Goal: Task Accomplishment & Management: Use online tool/utility

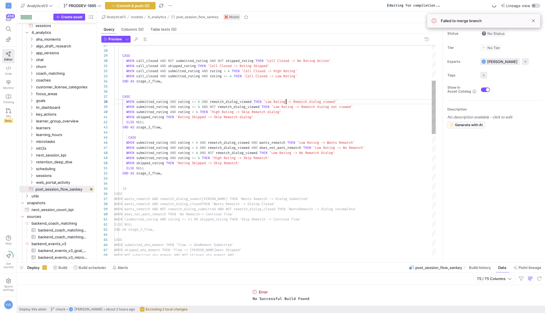
scroll to position [36, 171]
click at [285, 104] on div "WHEN call_closed AND submitted_rating AND rating <= 4 THEN 'Call Closed -> Low …" at bounding box center [274, 319] width 321 height 827
click at [301, 109] on div "WHEN call_closed AND submitted_rating AND rating <= 4 THEN 'Call Closed -> Low …" at bounding box center [274, 319] width 321 height 827
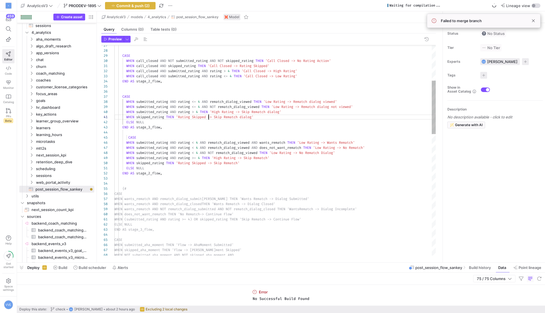
click at [208, 116] on div "WHEN call_closed AND submitted_rating AND rating <= 4 THEN 'Call Closed -> Low …" at bounding box center [274, 319] width 321 height 827
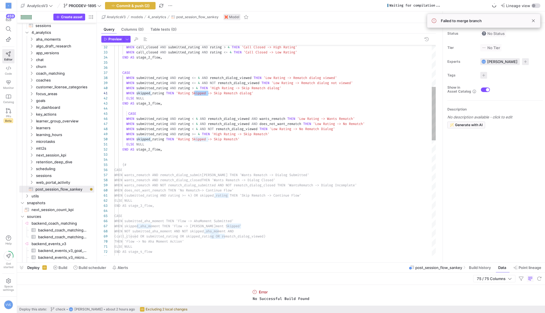
click at [159, 118] on div "CASE WHEN submitted_rating AND rating <= 4 AND rematch_dialog_viewed THEN 'Low …" at bounding box center [274, 295] width 321 height 827
click at [234, 76] on div "CASE WHEN submitted_rating AND rating <= 4 AND rematch_dialog_viewed THEN 'Low …" at bounding box center [274, 295] width 321 height 827
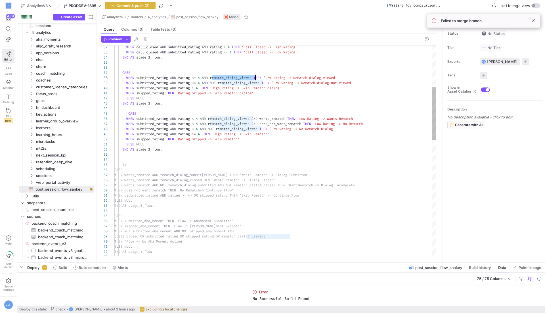
click at [150, 118] on div "CASE WHEN submitted_rating AND rating <= 4 AND rematch_dialog_viewed THEN 'Low …" at bounding box center [274, 295] width 321 height 827
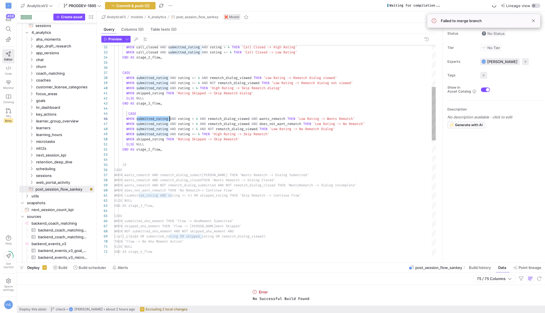
click at [150, 118] on div "CASE WHEN submitted_rating AND rating <= 4 AND rematch_dialog_viewed THEN 'Low …" at bounding box center [274, 295] width 321 height 827
click at [181, 118] on div "CASE WHEN submitted_rating AND rating <= 4 AND rematch_dialog_viewed THEN 'Low …" at bounding box center [274, 295] width 321 height 827
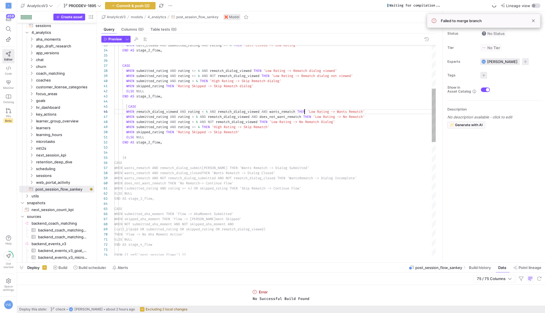
click at [303, 111] on div "ELSE NULL END AS stage_3_flow , CASE WHEN rematch_dialog_viewed AND rating < 4 …" at bounding box center [274, 288] width 321 height 827
click at [299, 112] on div "ELSE NULL END AS stage_3_flow , CASE WHEN rematch_dialog_viewed AND rating < 4 …" at bounding box center [274, 288] width 321 height 827
click at [182, 112] on div "ELSE NULL END AS stage_3_flow , CASE WHEN rematch_dialog_viewed AND rating < 4 …" at bounding box center [274, 288] width 321 height 827
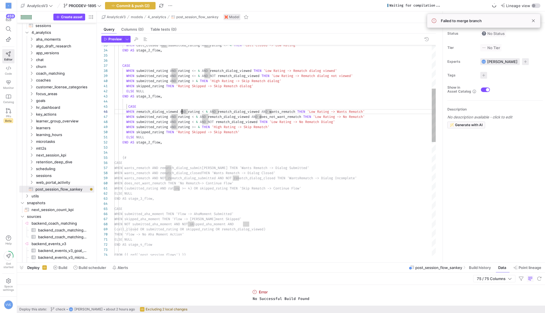
click at [182, 112] on div "ELSE NULL END AS stage_3_flow , CASE WHEN rematch_dialog_viewed AND rating < 4 …" at bounding box center [274, 288] width 321 height 827
click at [300, 110] on div "ELSE NULL END AS stage_3_flow , CASE WHEN rematch_dialog_viewed AND rating < 4 …" at bounding box center [274, 288] width 321 height 827
click at [227, 95] on div "ELSE NULL END AS stage_3_flow , CASE WHEN rematch_dialog_viewed AND THEN 'Low R…" at bounding box center [274, 288] width 321 height 827
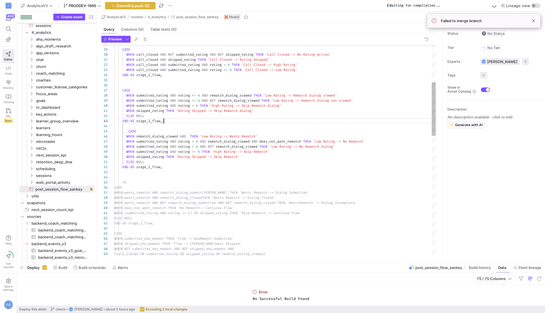
click at [307, 94] on div "ELSE NULL END AS stage_3_flow , CASE WHEN rematch_dialog_viewed AND THEN 'Low R…" at bounding box center [274, 312] width 321 height 827
click at [344, 95] on div "ELSE NULL END AS stage_3_flow , CASE WHEN rematch_dialog_viewed AND THEN 'Low R…" at bounding box center [274, 312] width 321 height 827
click at [342, 95] on div "ELSE NULL END AS stage_3_flow , CASE WHEN rematch_dialog_viewed AND THEN 'Low R…" at bounding box center [274, 312] width 321 height 827
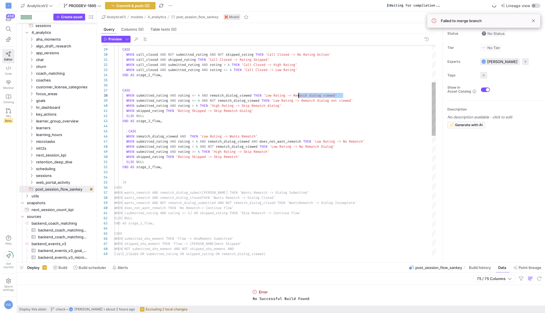
drag, startPoint x: 348, startPoint y: 95, endPoint x: 298, endPoint y: 95, distance: 49.9
click at [298, 95] on div "ELSE NULL END AS stage_3_flow , CASE WHEN rematch_dialog_viewed AND THEN 'Low R…" at bounding box center [274, 312] width 321 height 827
click at [211, 135] on div "ELSE NULL END AS stage_3_flow , CASE WHEN rematch_dialog_viewed AND THEN 'Low R…" at bounding box center [274, 312] width 321 height 827
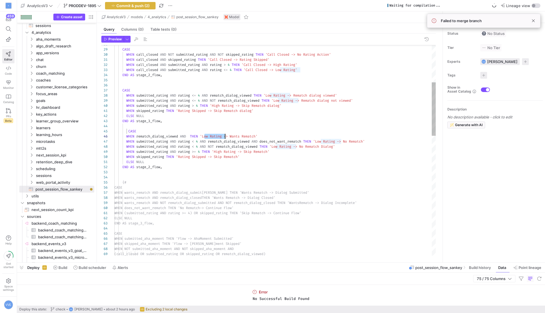
click at [225, 136] on div "ELSE NULL END AS stage_3_flow , CASE WHEN rematch_dialog_viewed AND THEN 'Low R…" at bounding box center [274, 312] width 321 height 827
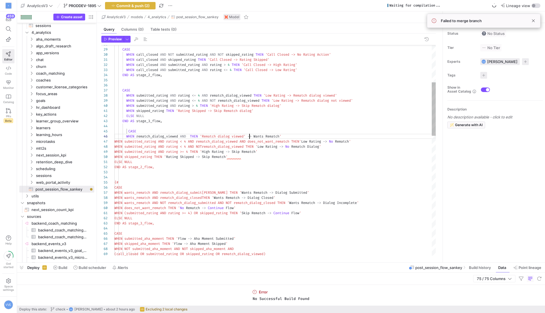
scroll to position [26, 171]
click at [285, 136] on div "ELSE NULL END AS stage_3_flow , CASE WHEN rematch_dialog_viewed AND THEN 'Remat…" at bounding box center [274, 312] width 321 height 827
click at [249, 132] on div "ELSE NULL END AS stage_3_flow , CASE WHEN rematch_dialog_viewed AND THEN 'Remat…" at bounding box center [274, 312] width 321 height 827
click at [249, 134] on div "ELSE NULL END AS stage_3_flow , CASE WHEN rematch_dialog_viewed AND THEN 'Remat…" at bounding box center [274, 312] width 321 height 827
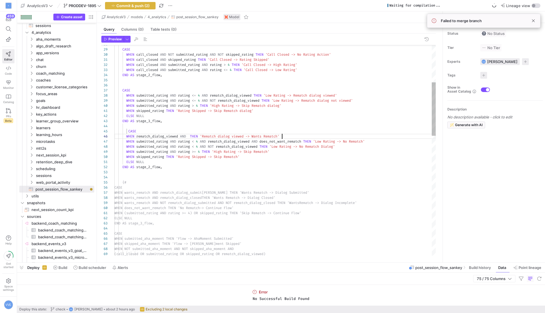
scroll to position [26, 167]
click at [281, 135] on div "ELSE NULL END AS stage_3_flow , CASE WHEN rematch_dialog_viewed AND THEN 'Remat…" at bounding box center [274, 312] width 321 height 827
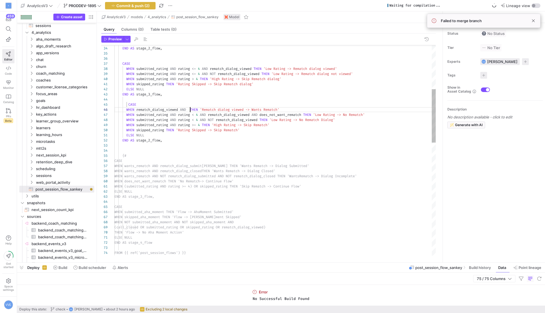
click at [191, 109] on div "ELSE NULL END AS stage_3_flow , CASE WHEN rematch_dialog_viewed AND THEN 'Remat…" at bounding box center [274, 286] width 321 height 827
click at [219, 110] on div "ELSE NULL END AS stage_3_flow , CASE WHEN rematch_dialog_viewed AND wants_remat…" at bounding box center [274, 286] width 321 height 827
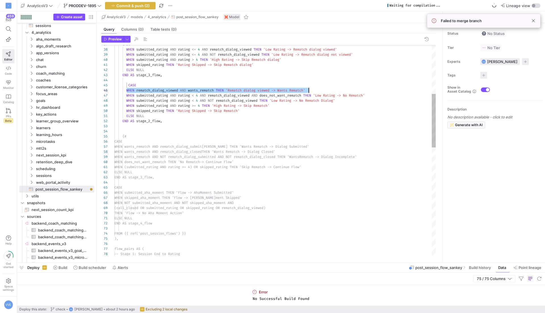
scroll to position [26, 196]
drag, startPoint x: 127, startPoint y: 90, endPoint x: 312, endPoint y: 89, distance: 185.0
click at [312, 89] on div "ELSE NULL END AS stage_3_flow , CASE WHEN rematch_dialog_viewed AND wants_remat…" at bounding box center [274, 266] width 321 height 827
click at [327, 93] on div "ELSE NULL END AS stage_3_flow , CASE WHEN rematch_dialog_viewed AND wants_remat…" at bounding box center [274, 266] width 321 height 827
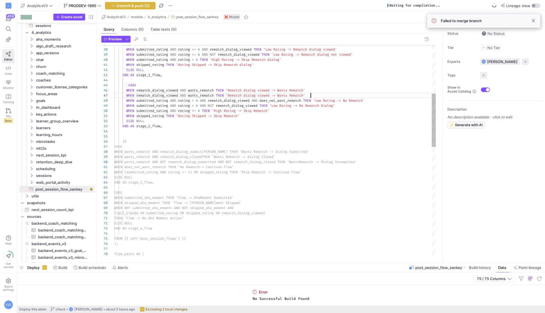
scroll to position [30, 196]
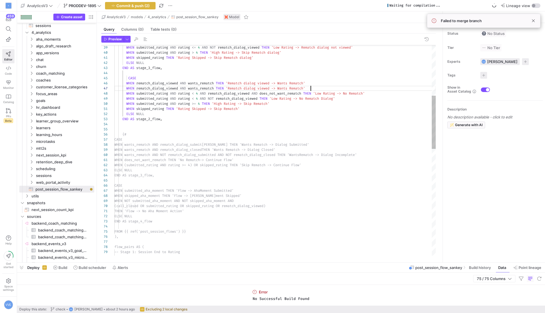
click at [167, 161] on div "ELSE NULL END AS stage_3_flow , CASE WHEN rematch_dialog_viewed AND wants_remat…" at bounding box center [274, 262] width 321 height 832
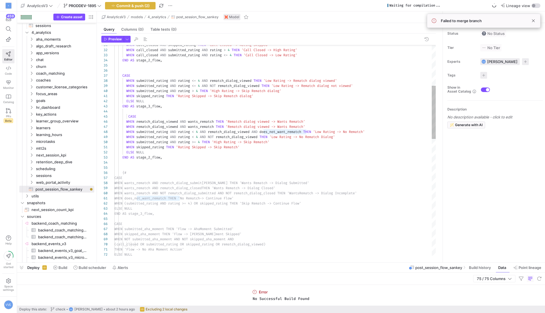
click at [202, 125] on div "WHEN skipped_rating THEN 'Rating Skipped -> Skip Rematch dialog' WHEN submitted…" at bounding box center [274, 301] width 321 height 832
click at [300, 127] on div "WHEN skipped_rating THEN 'Rating Skipped -> Skip Rematch dialog' WHEN submitted…" at bounding box center [274, 301] width 321 height 832
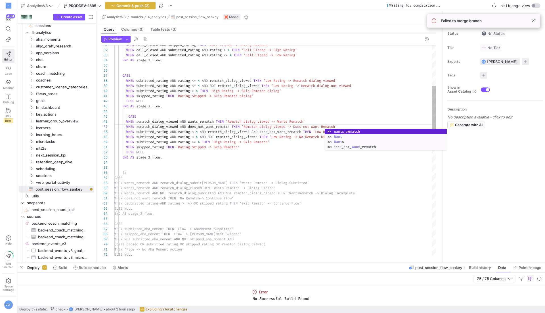
scroll to position [30, 220]
click at [334, 125] on div "WHEN skipped_rating THEN 'Rating Skipped -> Skip Rematch dialog' WHEN submitted…" at bounding box center [274, 301] width 321 height 832
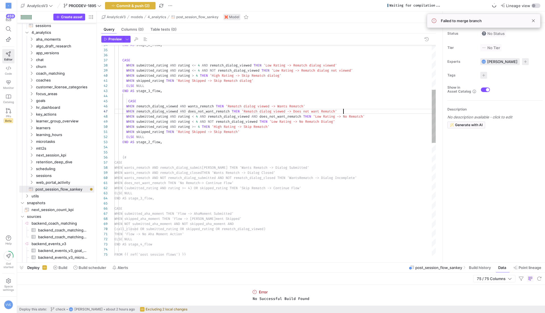
scroll to position [30, 229]
click at [343, 112] on div "WHEN skipped_rating THEN 'Rating Skipped -> Skip Rematch dialog' WHEN submitted…" at bounding box center [274, 285] width 321 height 832
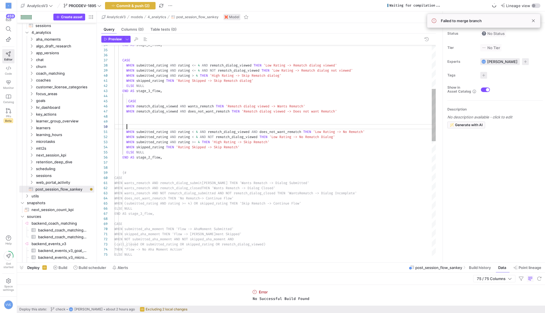
scroll to position [46, 12]
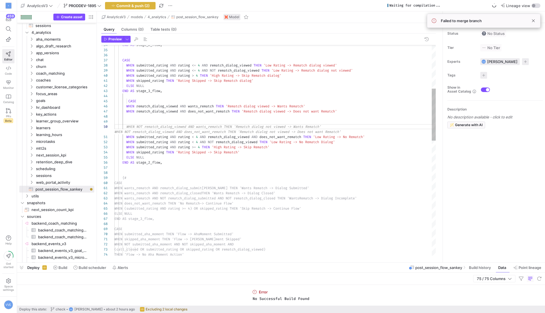
click at [153, 79] on div "WHEN skipped_rating THEN 'Rating Skipped -> Skip Rematch dialog' WHEN submitted…" at bounding box center [274, 295] width 321 height 852
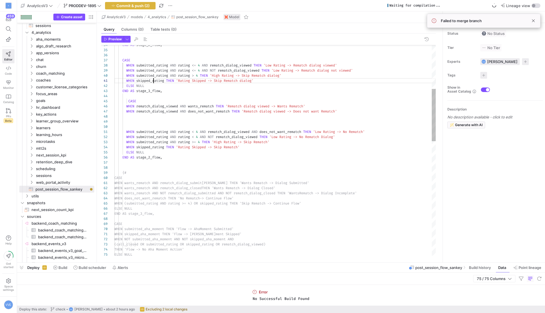
click at [153, 79] on div "WHEN skipped_rating THEN 'Rating Skipped -> Skip Rematch dialog' WHEN submitted…" at bounding box center [274, 292] width 321 height 847
click at [163, 115] on div "WHEN skipped_rating THEN 'Rating Skipped -> Skip Rematch dialog' WHEN submitted…" at bounding box center [274, 292] width 321 height 847
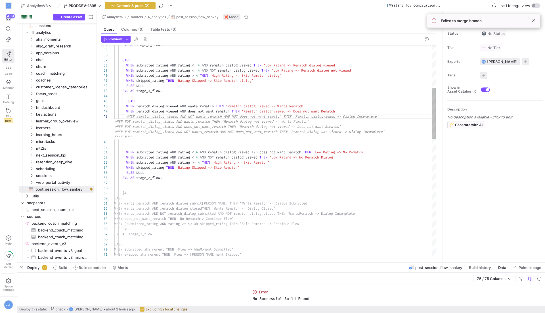
scroll to position [46, 0]
click at [264, 149] on div "WHEN skipped_rating THEN 'Rating Skipped -> Skip Rematch dialog' WHEN submitted…" at bounding box center [274, 303] width 321 height 868
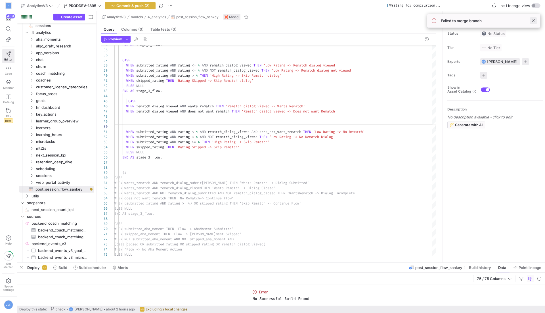
click at [530, 17] on span at bounding box center [533, 20] width 7 height 7
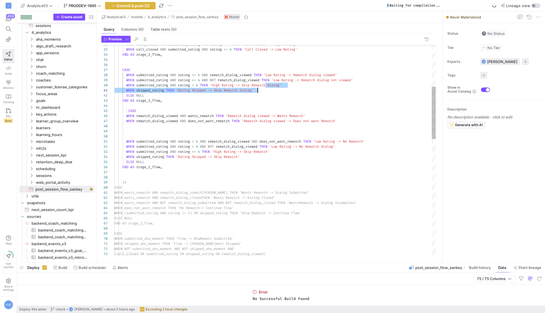
click at [266, 87] on div "WHEN skipped_rating THEN 'Rating Skipped -> Skip Rematch dialog' WHEN submitted…" at bounding box center [274, 302] width 321 height 847
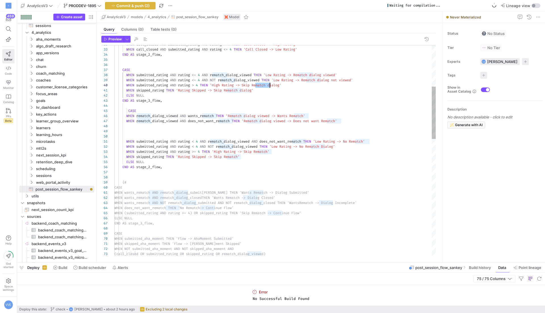
click at [266, 87] on div "WHEN skipped_rating THEN 'Rating Skipped -> Skip Rematch dialog' WHEN submitted…" at bounding box center [274, 302] width 321 height 847
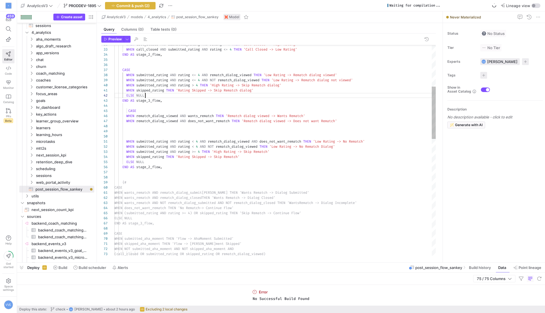
scroll to position [5, 30]
click at [247, 93] on div "WHEN skipped_rating THEN 'Rating Skipped -> Skip Rematch dialog' WHEN submitted…" at bounding box center [274, 302] width 321 height 847
click at [237, 90] on div "WHEN skipped_rating THEN 'Rating Skipped -> Skip Rematch dialog' WHEN submitted…" at bounding box center [274, 302] width 321 height 847
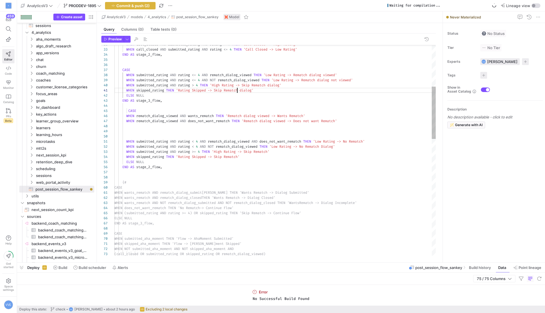
click at [237, 90] on div "WHEN skipped_rating THEN 'Rating Skipped -> Skip Rematch dialog' WHEN submitted…" at bounding box center [274, 302] width 321 height 847
drag, startPoint x: 283, startPoint y: 85, endPoint x: 245, endPoint y: 85, distance: 38.0
click at [245, 85] on div "WHEN skipped_rating THEN 'Rating Skipped -> Skip Rematch dialog' WHEN submitted…" at bounding box center [274, 302] width 321 height 847
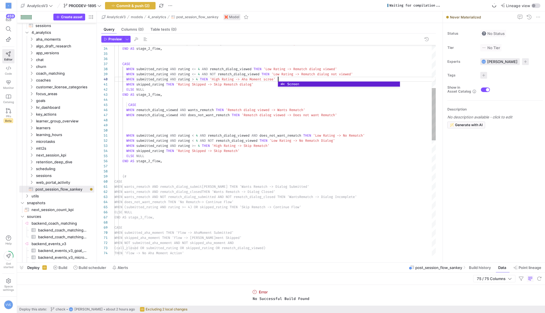
scroll to position [41, 165]
click at [236, 86] on div "WHEN skipped_rating THEN 'Rating Skipped -> Skip Rematch dialog' WHEN submitted…" at bounding box center [274, 296] width 321 height 847
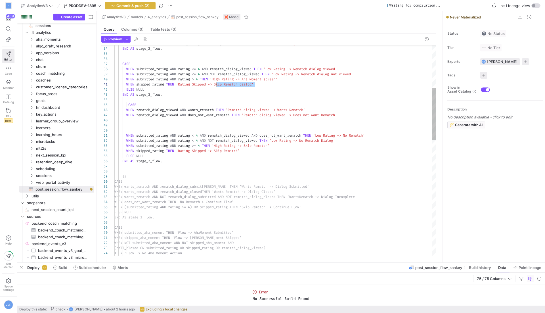
drag, startPoint x: 255, startPoint y: 83, endPoint x: 216, endPoint y: 82, distance: 39.2
click at [216, 82] on div "WHEN skipped_rating THEN 'Rating Skipped -> Skip Rematch dialog' WHEN submitted…" at bounding box center [274, 296] width 321 height 847
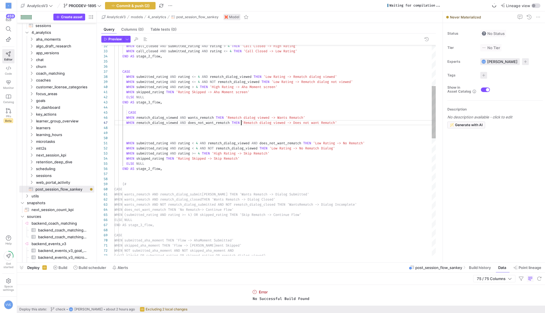
click at [241, 121] on div "WHEN rematch_dialog_viewed AND wants_rematch THEN 'Rematch dialog viewed -> Wan…" at bounding box center [274, 304] width 321 height 847
click at [243, 89] on div "WHEN rematch_dialog_viewed AND wants_rematch THEN 'Rematch dialog viewed -> Wan…" at bounding box center [274, 304] width 321 height 847
click at [243, 95] on div "WHEN rematch_dialog_viewed AND wants_rematch THEN 'Rematch dialog viewed -> Wan…" at bounding box center [274, 304] width 321 height 847
click at [248, 94] on div "WHEN rematch_dialog_viewed AND wants_rematch THEN 'Rematch dialog viewed -> Wan…" at bounding box center [274, 304] width 321 height 847
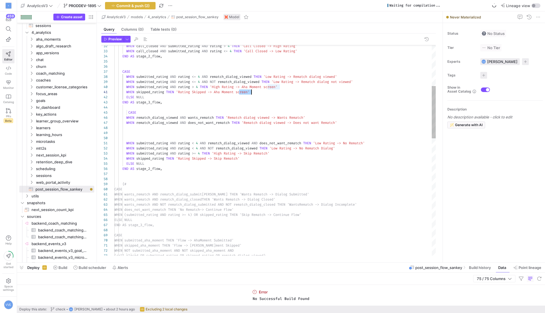
click at [248, 94] on div "WHEN rematch_dialog_viewed AND wants_rematch THEN 'Rematch dialog viewed -> Wan…" at bounding box center [274, 304] width 321 height 847
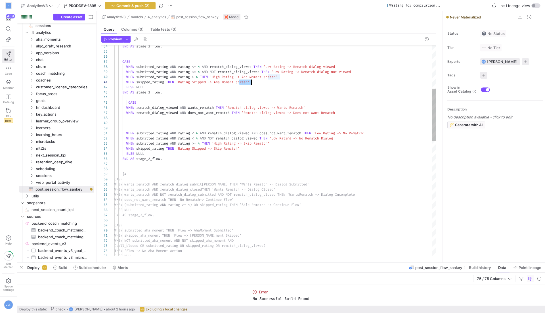
scroll to position [0, 138]
click at [258, 82] on div "WHEN rematch_dialog_viewed AND wants_rematch THEN 'Rematch dialog viewed -> Wan…" at bounding box center [274, 294] width 321 height 847
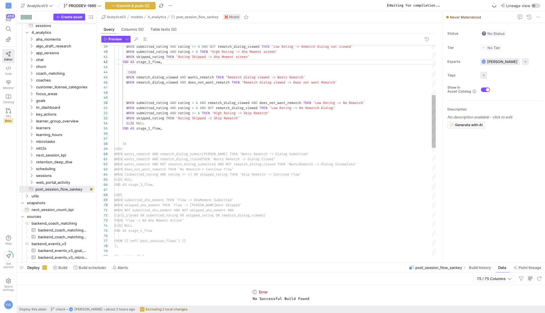
scroll to position [26, 229]
click at [346, 83] on div "WHEN rematch_dialog_viewed AND wants_rematch THEN 'Rematch dialog viewed -> Wan…" at bounding box center [274, 266] width 321 height 842
drag, startPoint x: 122, startPoint y: 61, endPoint x: 167, endPoint y: 62, distance: 44.8
click at [167, 62] on div "WHEN rematch_dialog_viewed AND wants_rematch THEN 'Rematch dialog viewed -> Wan…" at bounding box center [274, 266] width 321 height 842
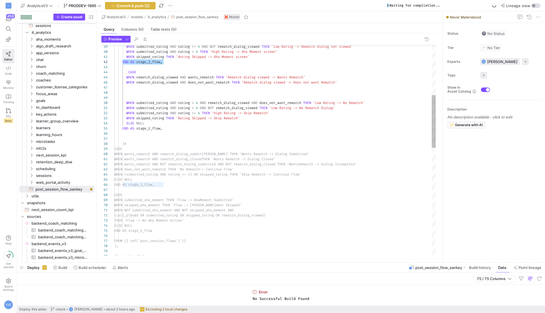
click at [348, 83] on div "WHEN rematch_dialog_viewed AND wants_rematch THEN 'Rematch dialog viewed -> Wan…" at bounding box center [274, 266] width 321 height 842
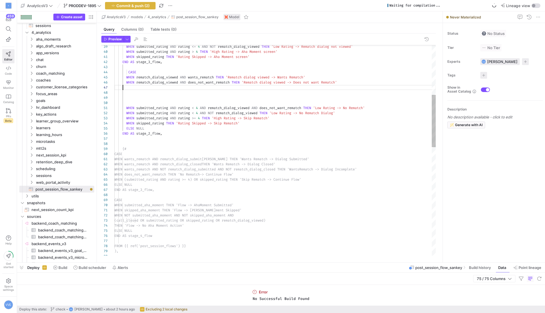
scroll to position [30, 49]
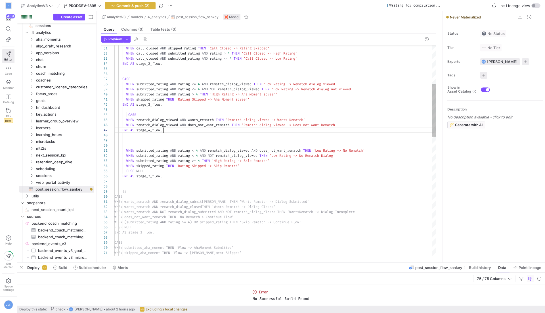
scroll to position [15, 0]
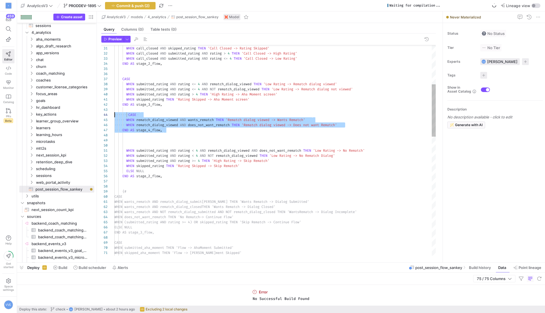
drag, startPoint x: 180, startPoint y: 130, endPoint x: 120, endPoint y: 114, distance: 62.2
click at [114, 114] on div "WHEN rematch_dialog_viewed AND wants_rematch THEN 'Rematch dialog viewed -> Wan…" at bounding box center [274, 311] width 321 height 847
click at [129, 114] on div "WHEN rematch_dialog_viewed AND wants_rematch THEN 'Rematch dialog viewed -> Wan…" at bounding box center [274, 311] width 321 height 847
drag, startPoint x: 174, startPoint y: 129, endPoint x: 123, endPoint y: 115, distance: 53.5
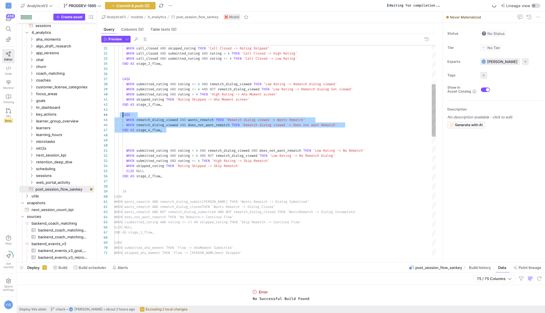
click at [123, 115] on div "WHEN rematch_dialog_viewed AND wants_rematch THEN 'Rematch dialog viewed -> Wan…" at bounding box center [274, 311] width 321 height 847
click at [172, 129] on div "WHEN rematch_dialog_viewed AND wants_rematch THEN 'Rematch dialog viewed -> Wan…" at bounding box center [274, 311] width 321 height 847
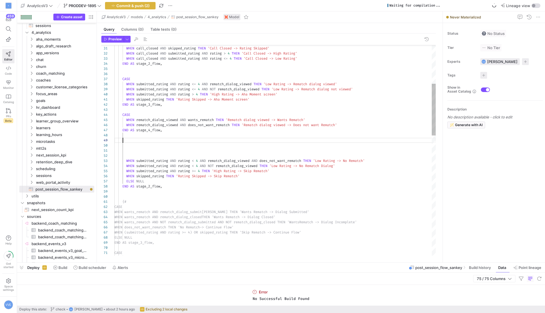
scroll to position [5, 49]
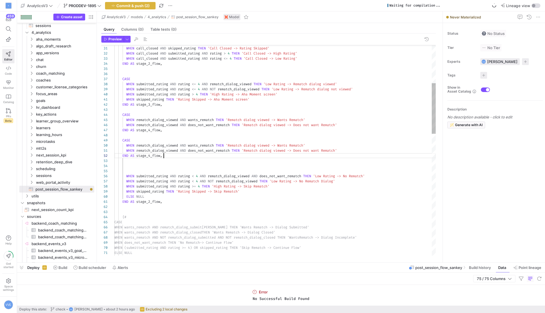
drag, startPoint x: 282, startPoint y: 144, endPoint x: 229, endPoint y: 144, distance: 53.4
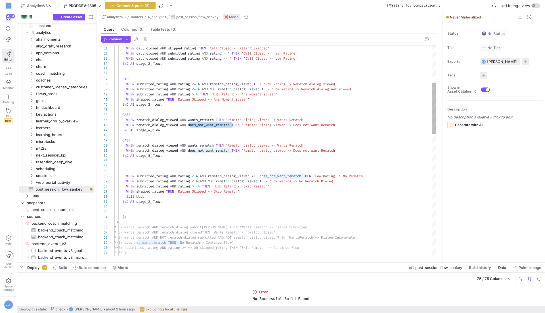
scroll to position [26, 118]
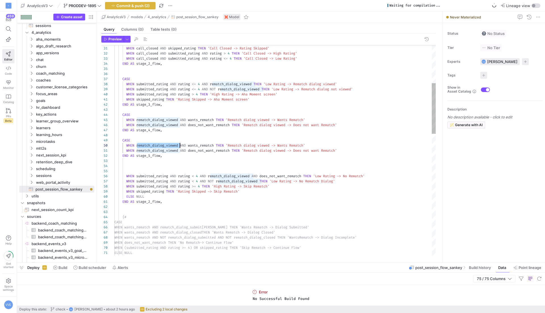
scroll to position [46, 65]
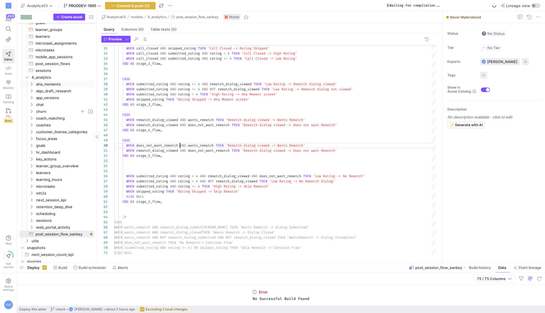
scroll to position [131, 0]
click at [53, 64] on span "post_session_flows​​​​​​​​​​" at bounding box center [61, 66] width 52 height 7
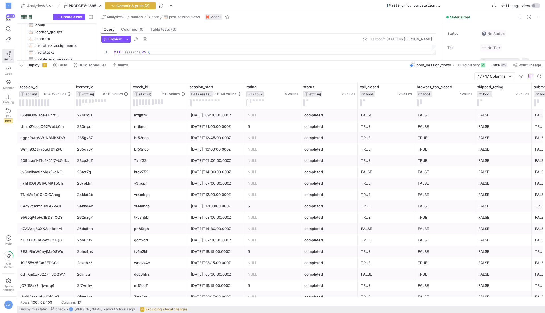
drag, startPoint x: 291, startPoint y: 262, endPoint x: 325, endPoint y: 60, distance: 205.1
click at [325, 60] on div at bounding box center [281, 60] width 528 height 2
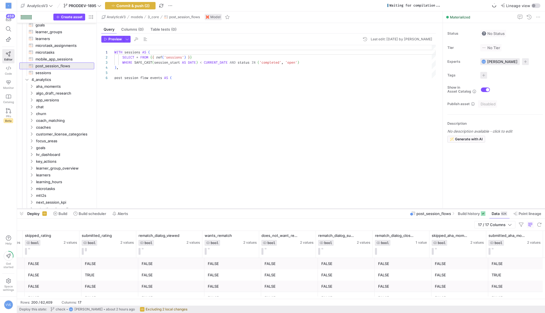
drag, startPoint x: 291, startPoint y: 60, endPoint x: 272, endPoint y: 208, distance: 149.7
click at [272, 208] on div at bounding box center [281, 208] width 528 height 2
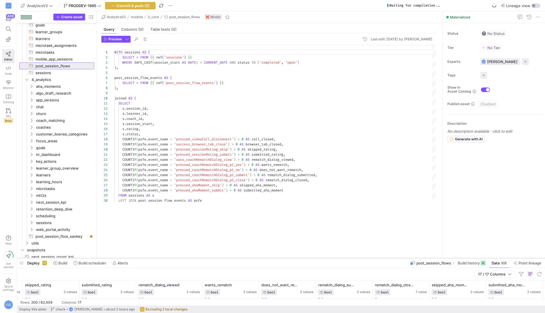
drag, startPoint x: 242, startPoint y: 208, endPoint x: 236, endPoint y: 257, distance: 48.9
click at [236, 257] on div at bounding box center [281, 258] width 528 height 2
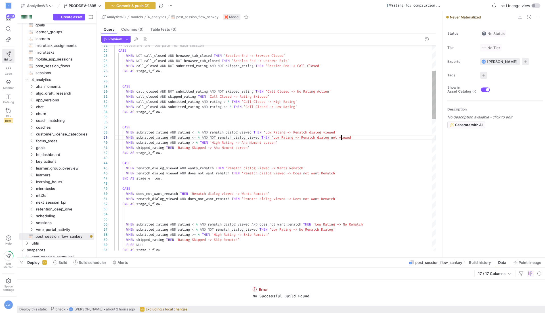
scroll to position [41, 226]
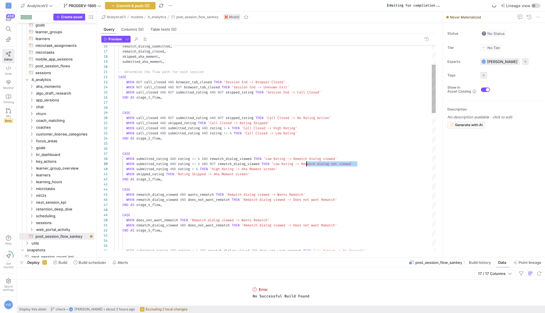
scroll to position [41, 192]
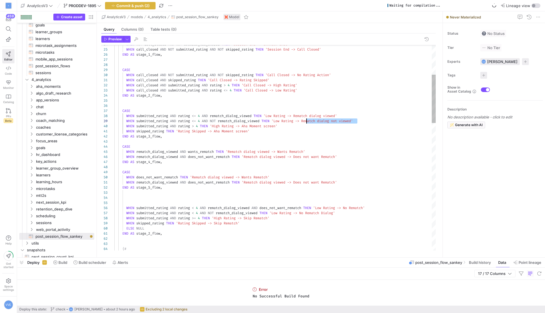
scroll to position [41, 245]
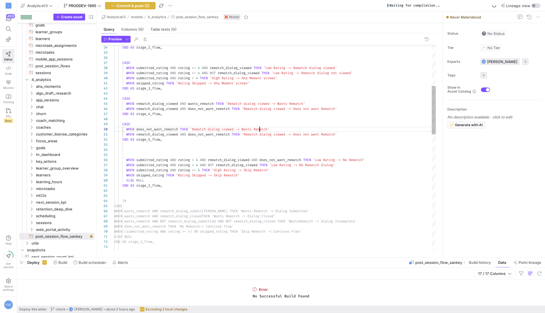
click at [260, 127] on div "CASE END AS stage_3_flow , WHEN submitted_rating AND rating > 4 THEN 'High Rati…" at bounding box center [274, 308] width 321 height 873
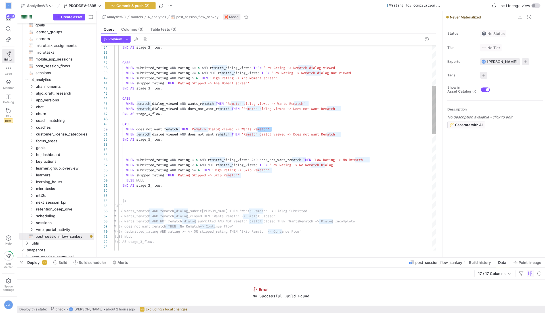
scroll to position [46, 157]
click at [260, 127] on div "CASE END AS stage_3_flow , WHEN submitted_rating AND rating > 4 THEN 'High Rati…" at bounding box center [274, 308] width 321 height 873
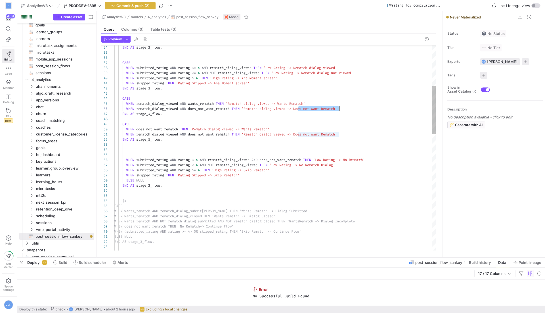
scroll to position [26, 226]
drag, startPoint x: 298, startPoint y: 109, endPoint x: 340, endPoint y: 108, distance: 42.0
click at [341, 108] on div "CASE END AS stage_3_flow , WHEN submitted_rating AND rating > 4 THEN 'High Rati…" at bounding box center [274, 308] width 321 height 873
drag, startPoint x: 194, startPoint y: 129, endPoint x: 238, endPoint y: 128, distance: 43.7
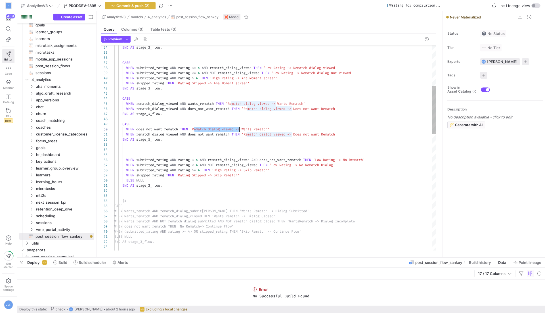
click at [238, 128] on div "CASE END AS stage_3_flow , WHEN submitted_rating AND rating > 4 THEN 'High Rati…" at bounding box center [274, 308] width 321 height 873
drag, startPoint x: 238, startPoint y: 128, endPoint x: 193, endPoint y: 128, distance: 44.8
click at [193, 128] on div "CASE END AS stage_3_flow , WHEN submitted_rating AND rating > 4 THEN 'High Rati…" at bounding box center [274, 308] width 321 height 873
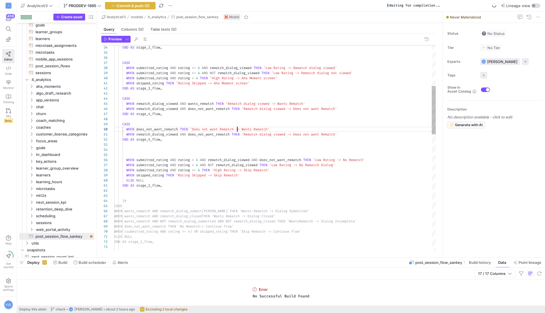
click at [216, 83] on div "CASE END AS stage_3_flow , WHEN submitted_rating AND rating > 4 THEN 'High Rati…" at bounding box center [274, 308] width 321 height 873
click at [251, 82] on div "CASE END AS stage_3_flow , WHEN submitted_rating AND rating > 4 THEN 'High Rati…" at bounding box center [274, 308] width 321 height 873
drag, startPoint x: 244, startPoint y: 129, endPoint x: 271, endPoint y: 129, distance: 26.7
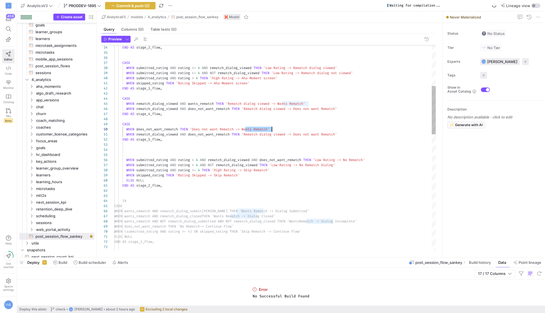
click at [271, 129] on div "CASE END AS stage_3_flow , WHEN submitted_rating AND rating > 4 THEN 'High Rati…" at bounding box center [274, 308] width 321 height 873
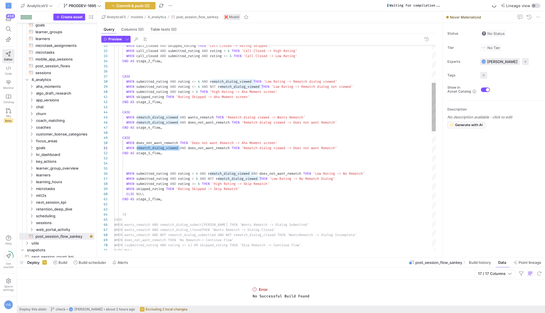
scroll to position [0, 49]
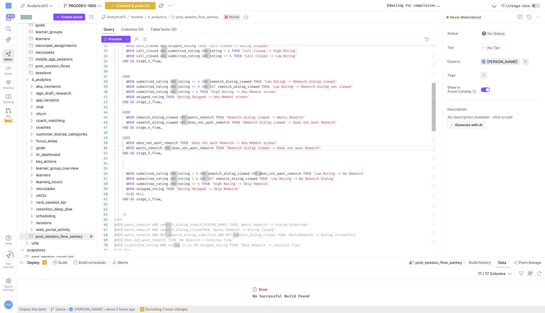
scroll to position [0, 51]
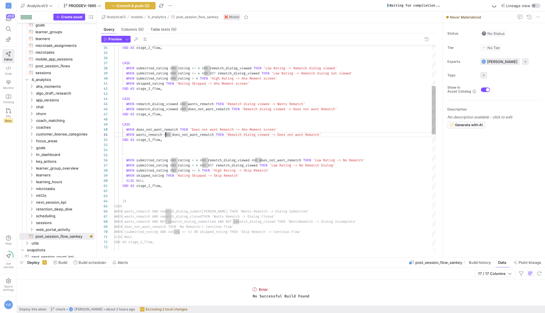
click at [177, 135] on div "CASE END AS stage_3_flow , WHEN submitted_rating AND rating > 4 THEN 'High Rati…" at bounding box center [274, 308] width 321 height 873
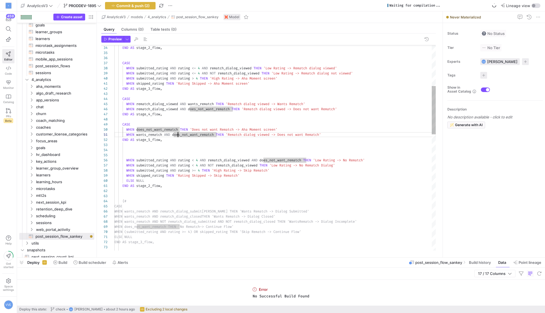
click at [175, 135] on div "CASE END AS stage_3_flow , WHEN submitted_rating AND rating > 4 THEN 'High Rati…" at bounding box center [274, 308] width 321 height 873
click at [174, 135] on div "CASE END AS stage_3_flow , WHEN submitted_rating AND rating > 4 THEN 'High Rati…" at bounding box center [274, 308] width 321 height 873
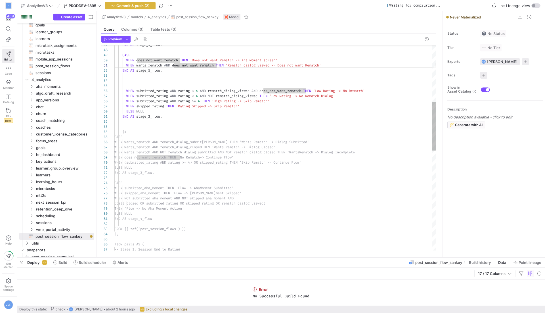
scroll to position [0, 49]
click at [222, 114] on div "END AS stage_4_flow , CASE WHEN does_not_want_rematch THEN 'Does not want Remat…" at bounding box center [274, 239] width 321 height 873
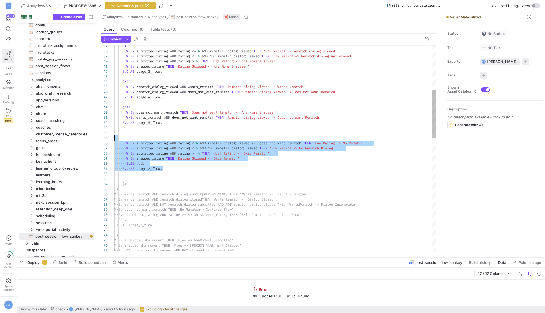
scroll to position [20, 0]
click at [123, 137] on div "END AS stage_4_flow , CASE WHEN does_not_want_rematch THEN 'Does not want Remat…" at bounding box center [274, 291] width 321 height 873
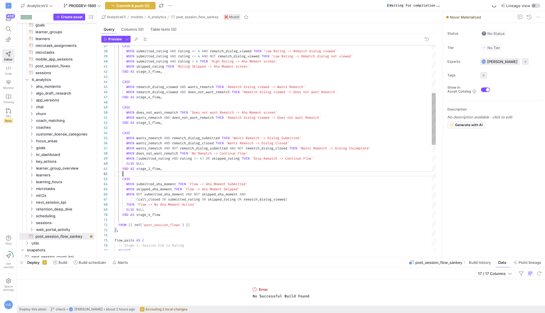
scroll to position [5, 8]
click at [146, 174] on div "END AS stage_4_flow , CASE WHEN does_not_want_rematch THEN 'Does not want Remat…" at bounding box center [274, 263] width 321 height 817
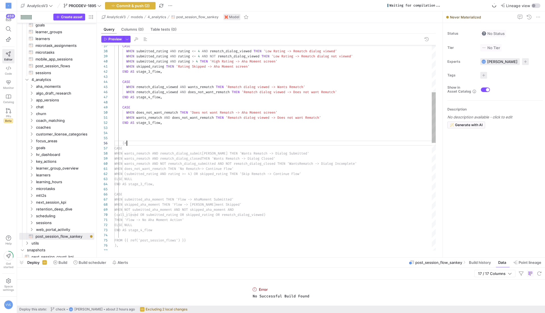
click at [127, 143] on div "END AS stage_4_flow , CASE WHEN does_not_want_rematch THEN 'Does not want Remat…" at bounding box center [274, 271] width 321 height 832
drag, startPoint x: 130, startPoint y: 143, endPoint x: 122, endPoint y: 143, distance: 7.9
click at [122, 143] on div "END AS stage_4_flow , CASE WHEN does_not_want_rematch THEN 'Does not want Remat…" at bounding box center [274, 271] width 321 height 832
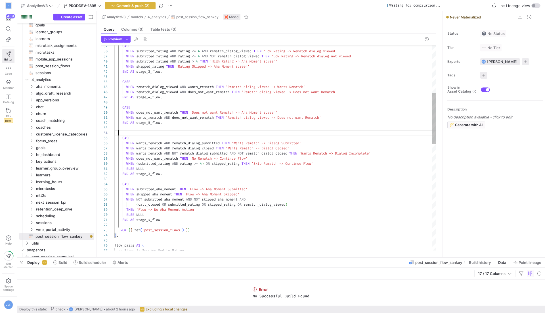
scroll to position [15, 0]
click at [187, 176] on div "END AS stage_4_flow , CASE WHEN does_not_want_rematch THEN 'Does not want Remat…" at bounding box center [274, 266] width 321 height 822
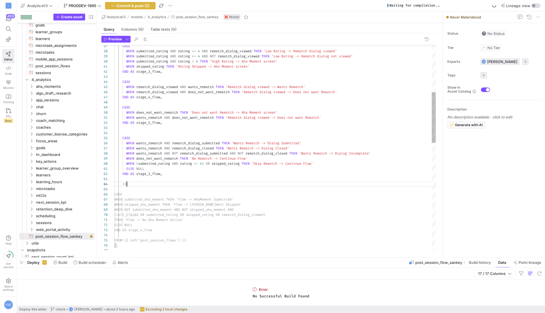
scroll to position [15, 12]
click at [188, 132] on div "END AS stage_4_flow , CASE WHEN does_not_want_rematch THEN 'Does not want Remat…" at bounding box center [274, 271] width 321 height 832
drag, startPoint x: 166, startPoint y: 117, endPoint x: 212, endPoint y: 117, distance: 46.3
click at [212, 117] on div "END AS stage_4_flow , CASE WHEN does_not_want_rematch THEN 'Does not want Remat…" at bounding box center [274, 271] width 321 height 832
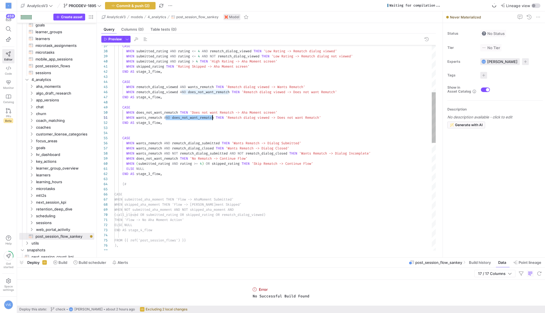
click at [212, 117] on div "END AS stage_4_flow , CASE WHEN does_not_want_rematch THEN 'Does not want Remat…" at bounding box center [274, 271] width 321 height 832
click at [200, 141] on div "END AS stage_4_flow , CASE WHEN does_not_want_rematch THEN 'Does not want Remat…" at bounding box center [274, 271] width 321 height 832
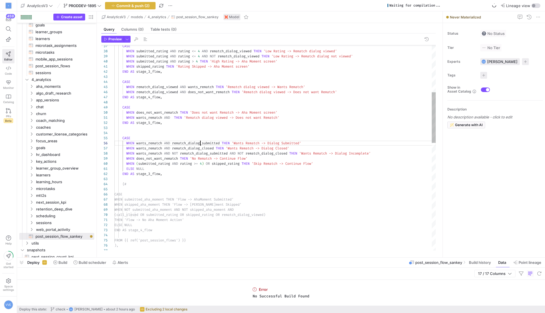
click at [200, 141] on div "END AS stage_4_flow , CASE WHEN does_not_want_rematch THEN 'Does not want Remat…" at bounding box center [274, 271] width 321 height 832
click at [174, 116] on div "END AS stage_4_flow , CASE WHEN does_not_want_rematch THEN 'Does not want Remat…" at bounding box center [274, 271] width 321 height 832
drag, startPoint x: 235, startPoint y: 142, endPoint x: 306, endPoint y: 143, distance: 70.9
click at [306, 143] on div "END AS stage_4_flow , CASE WHEN does_not_want_rematch THEN 'Does not want Remat…" at bounding box center [274, 271] width 321 height 832
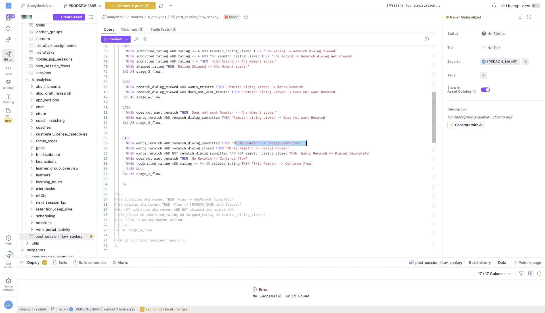
scroll to position [26, 121]
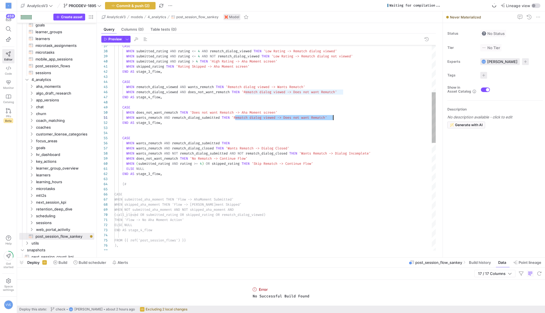
drag, startPoint x: 236, startPoint y: 117, endPoint x: 352, endPoint y: 118, distance: 116.1
click at [352, 118] on div "END AS stage_4_flow , CASE WHEN does_not_want_rematch THEN 'Does not want Remat…" at bounding box center [274, 271] width 321 height 832
click at [171, 141] on div "END AS stage_4_flow , CASE WHEN does_not_want_rematch THEN 'Does not want Remat…" at bounding box center [274, 271] width 321 height 832
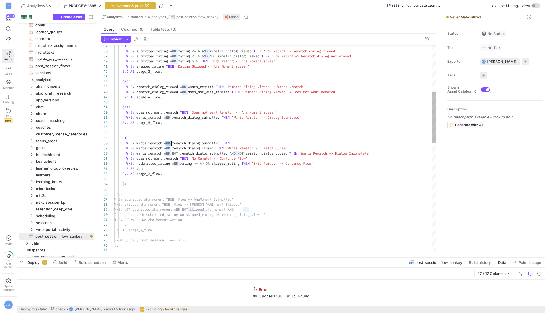
click at [171, 141] on div "END AS stage_4_flow , CASE WHEN does_not_want_rematch THEN 'Does not want Remat…" at bounding box center [274, 271] width 321 height 832
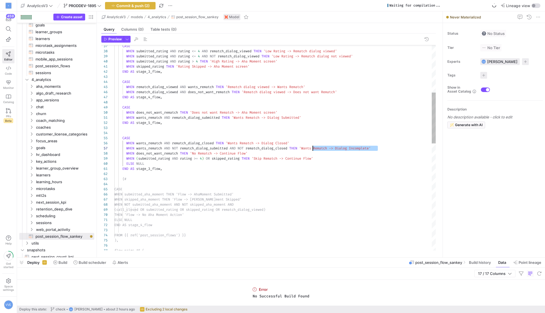
scroll to position [26, 0]
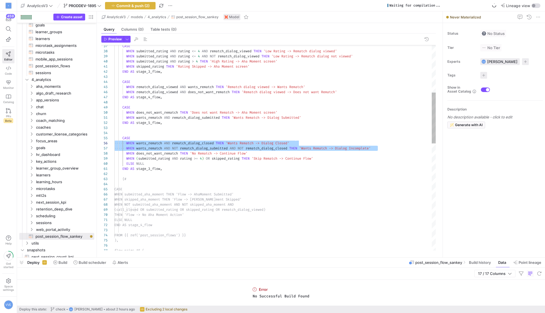
drag, startPoint x: 393, startPoint y: 148, endPoint x: 94, endPoint y: 143, distance: 298.3
click at [114, 143] on div "END AS stage_4_flow , CASE WHEN does_not_want_rematch THEN 'Does not want Remat…" at bounding box center [274, 268] width 321 height 827
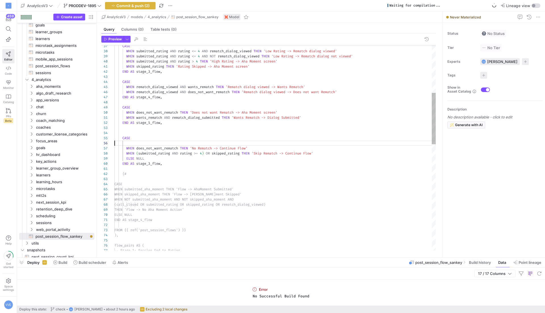
click at [311, 117] on div "END AS stage_4_flow , CASE WHEN does_not_want_rematch THEN 'Does not want Remat…" at bounding box center [274, 266] width 321 height 822
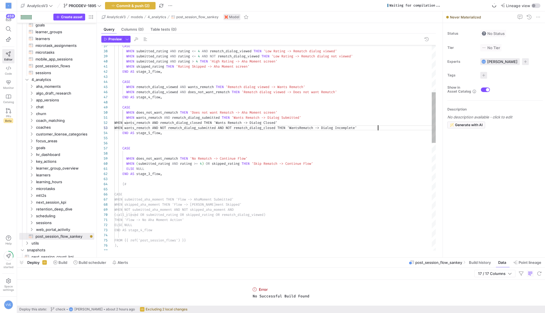
scroll to position [10, 263]
click at [138, 121] on div "END AS stage_4_flow , CASE WHEN does_not_want_rematch THEN 'Does not want Remat…" at bounding box center [274, 271] width 321 height 832
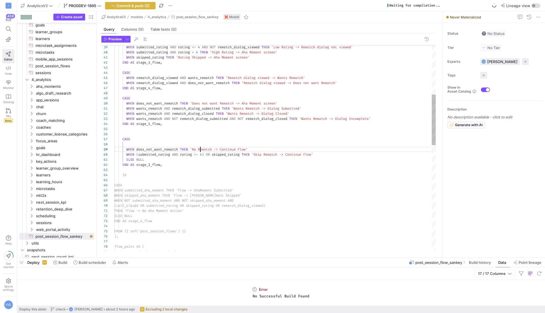
click at [200, 148] on div "END AS stage_4_flow , CASE WHEN does_not_want_rematch THEN 'Does not want Remat…" at bounding box center [274, 262] width 321 height 832
click at [191, 156] on div "END AS stage_4_flow , CASE WHEN does_not_want_rematch THEN 'Does not want Remat…" at bounding box center [274, 262] width 321 height 832
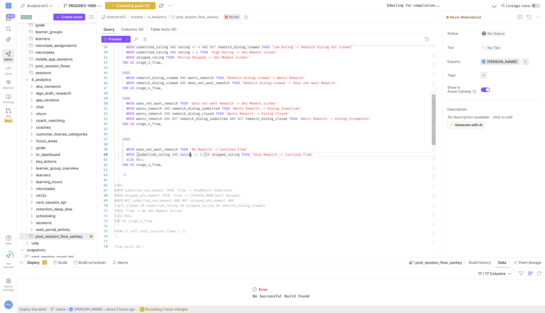
click at [191, 156] on div "END AS stage_4_flow , CASE WHEN does_not_want_rematch THEN 'Does not want Remat…" at bounding box center [274, 262] width 321 height 832
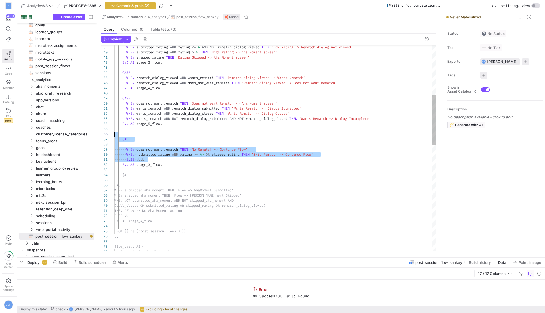
drag, startPoint x: 179, startPoint y: 160, endPoint x: 79, endPoint y: 132, distance: 103.2
click at [114, 132] on div "END AS stage_4_flow , CASE WHEN does_not_want_rematch THEN 'Does not want Remat…" at bounding box center [274, 262] width 321 height 832
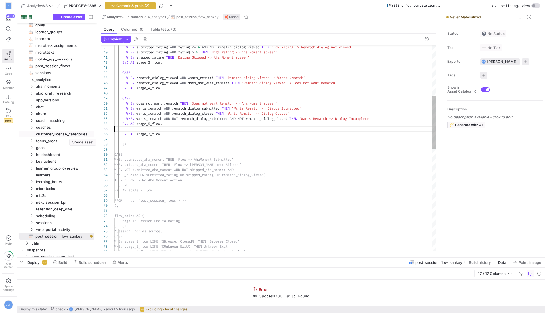
scroll to position [15, 49]
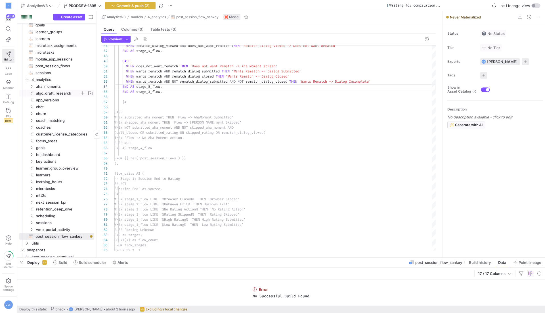
drag, startPoint x: 177, startPoint y: 98, endPoint x: 75, endPoint y: 94, distance: 101.9
click at [75, 94] on as-split "Create asset Drag here to set row groups Drag here to set column labels Group 1…" at bounding box center [281, 134] width 528 height 246
click at [133, 91] on div "END AS stage_4_flow , CASE WHEN does_not_want_rematch THEN 'Does not want Remat…" at bounding box center [274, 207] width 321 height 796
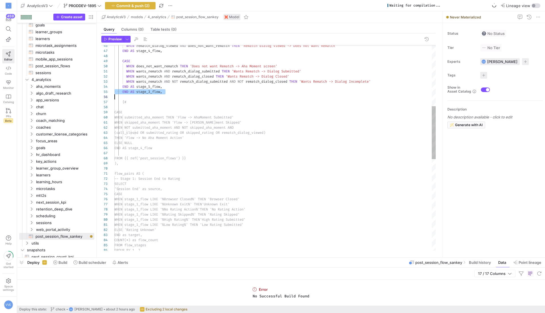
click at [133, 91] on div "END AS stage_4_flow , CASE WHEN does_not_want_rematch THEN 'Does not want Remat…" at bounding box center [274, 207] width 321 height 796
click at [135, 94] on div "END AS stage_4_flow , CASE WHEN does_not_want_rematch THEN 'Does not want Remat…" at bounding box center [274, 204] width 321 height 791
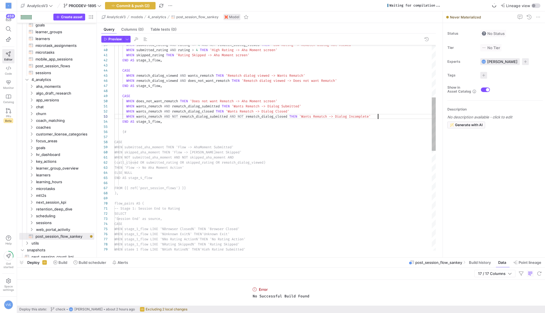
scroll to position [10, 263]
click at [377, 117] on div "END AS stage_4_flow , CASE WHEN does_not_want_rematch THEN 'Does not want Remat…" at bounding box center [274, 239] width 321 height 791
click at [380, 116] on div "END AS stage_4_flow , CASE WHEN does_not_want_rematch THEN 'Does not want Remat…" at bounding box center [274, 239] width 321 height 791
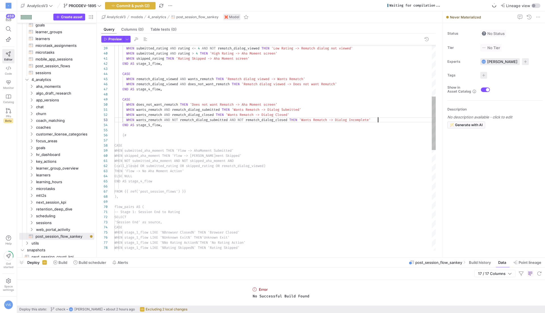
click at [161, 137] on div "END AS stage_4_flow , CASE WHEN does_not_want_rematch THEN 'Does not want Remat…" at bounding box center [274, 242] width 321 height 791
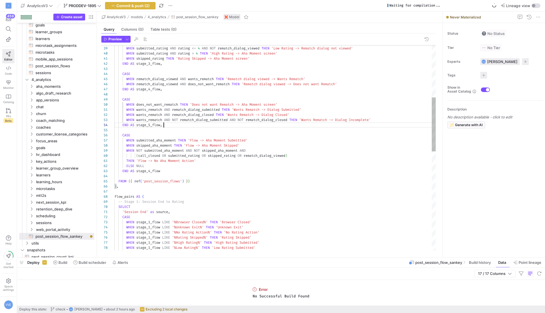
scroll to position [15, 49]
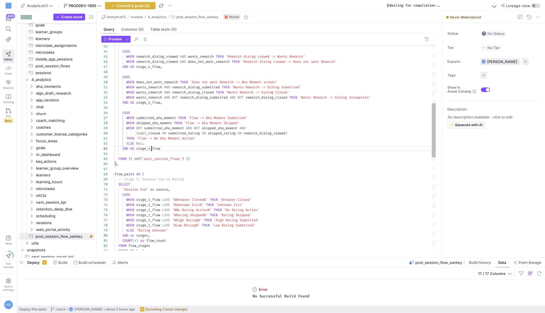
click at [152, 149] on div "END AS stage_4_flow , CASE WHEN does_not_want_rematch THEN 'Does not want Remat…" at bounding box center [274, 215] width 321 height 781
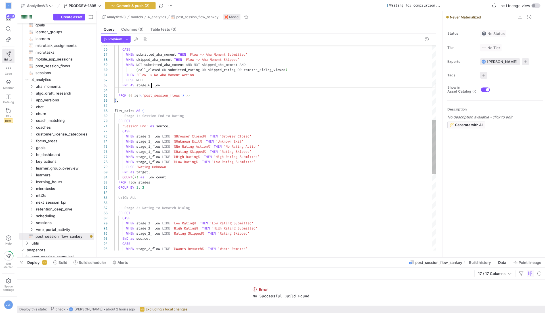
scroll to position [10, 37]
click at [207, 121] on div "WHEN stage_1_flow LIKE '%No Rating Action%' THEN 'No Rating Action' WHEN stage_…" at bounding box center [274, 151] width 321 height 781
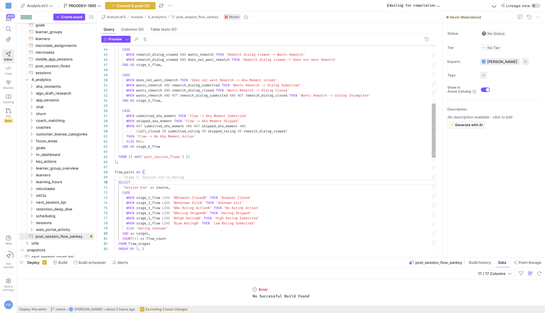
scroll to position [26, 4]
click at [122, 163] on div "WHEN stage_1_flow LIKE '%No Rating Action%' THEN 'No Rating Action' WHEN stage_…" at bounding box center [274, 213] width 321 height 781
click at [122, 165] on div "WHEN stage_1_flow LIKE '%No Rating Action%' THEN 'No Rating Action' WHEN stage_…" at bounding box center [274, 213] width 321 height 781
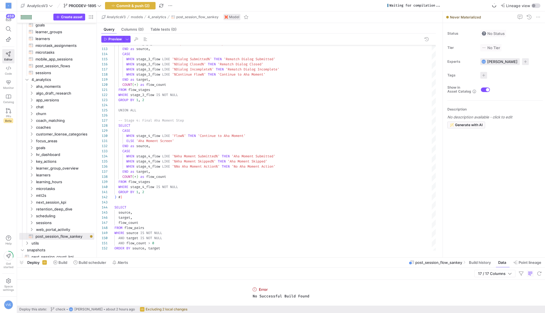
scroll to position [30, 47]
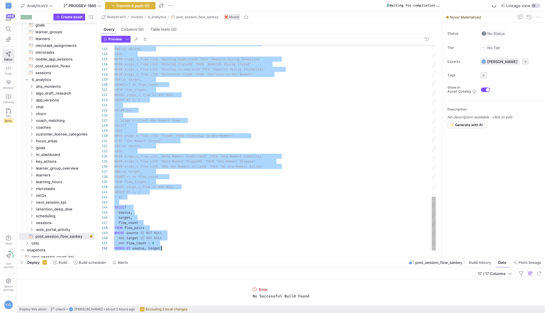
scroll to position [5, 8]
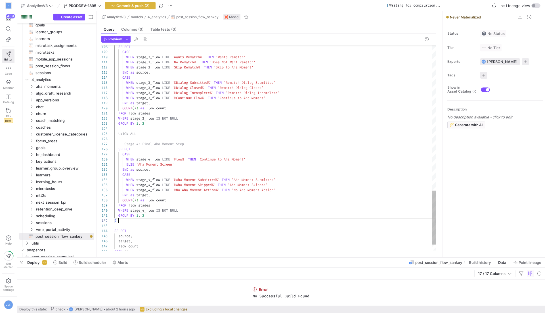
scroll to position [5, 4]
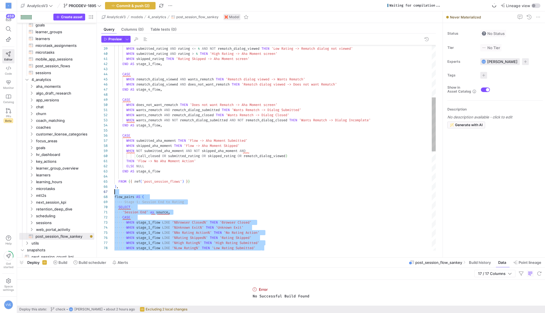
click at [125, 190] on div "ELSE 'Rating Unknown' WHEN stage_1_flow LIKE '%High Rating%' THEN 'High Rating …" at bounding box center [274, 237] width 321 height 781
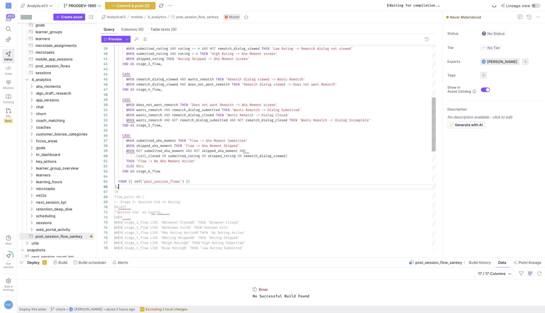
scroll to position [26, 4]
click at [147, 184] on div "ELSE 'Rating Unknown' WHEN stage_1_flow LIKE '%High Rating%' THEN 'High Rating …" at bounding box center [274, 237] width 321 height 781
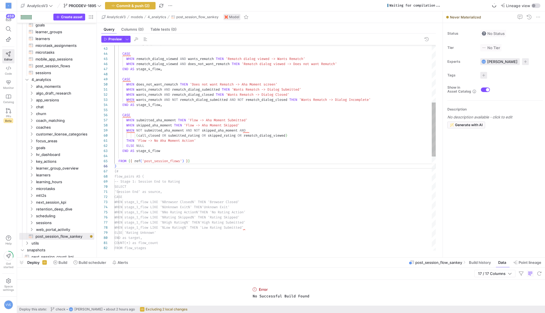
click at [152, 120] on div "ELSE 'Rating Unknown' WHEN stage_1_flow LIKE '%High Rating%' THEN 'High Rating …" at bounding box center [274, 217] width 321 height 781
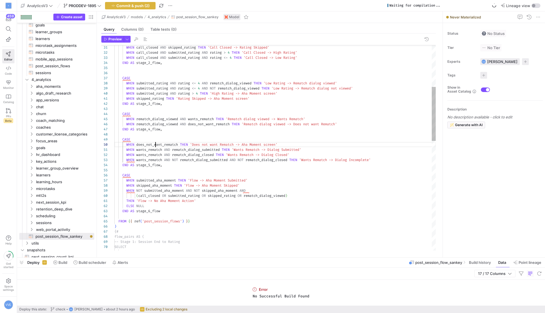
click at [155, 143] on div "'Session End' as source, SELECT -- Stage 1: Session End to Rating flow_pairs AS…" at bounding box center [274, 277] width 321 height 781
drag, startPoint x: 201, startPoint y: 178, endPoint x: 193, endPoint y: 179, distance: 8.0
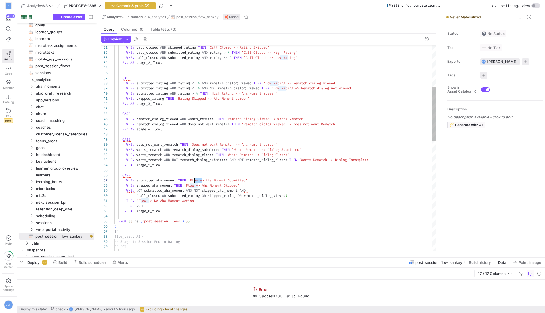
click at [193, 179] on div "'Session End' as source, SELECT -- Stage 1: Session End to Rating flow_pairs AS…" at bounding box center [274, 277] width 321 height 781
click at [257, 145] on div "'Session End' as source, SELECT -- Stage 1: Session End to Rating flow_pairs AS…" at bounding box center [274, 277] width 321 height 781
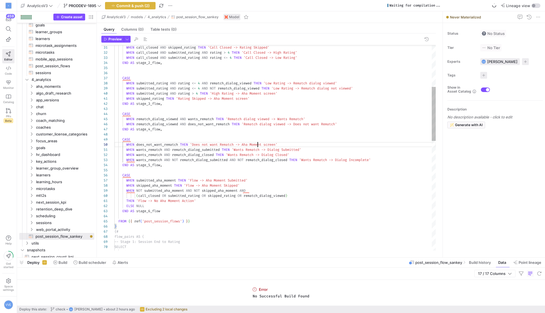
scroll to position [46, 151]
click at [257, 145] on div "'Session End' as source, SELECT -- Stage 1: Session End to Rating flow_pairs AS…" at bounding box center [274, 277] width 321 height 781
drag, startPoint x: 244, startPoint y: 144, endPoint x: 279, endPoint y: 143, distance: 34.4
click at [279, 143] on div "'Session End' as source, SELECT -- Stage 1: Session End to Rating flow_pairs AS…" at bounding box center [274, 277] width 321 height 781
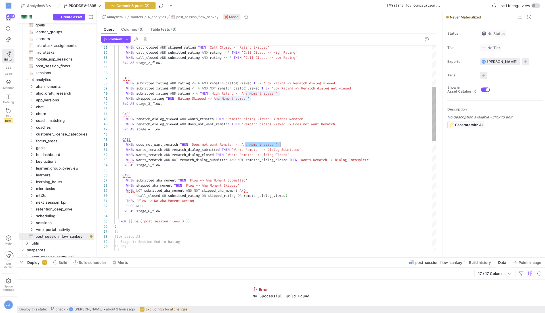
click at [191, 180] on div "'Session End' as source, SELECT -- Stage 1: Session End to Rating flow_pairs AS…" at bounding box center [274, 277] width 321 height 781
click at [196, 180] on div "'Session End' as source, SELECT -- Stage 1: Session End to Rating flow_pairs AS…" at bounding box center [274, 277] width 321 height 781
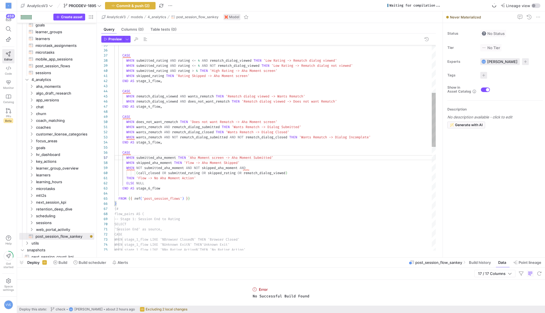
scroll to position [36, 77]
click at [192, 161] on div "'Session End' as source, SELECT -- Stage 1: Session End to Rating flow_pairs AS…" at bounding box center [274, 254] width 321 height 781
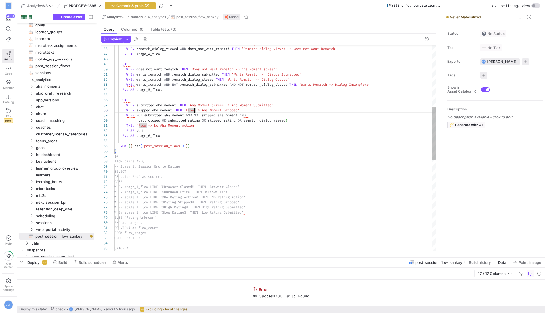
click at [194, 111] on div "'Session End' as source, SELECT -- Stage 1: Session End to Rating flow_pairs AS…" at bounding box center [274, 202] width 321 height 781
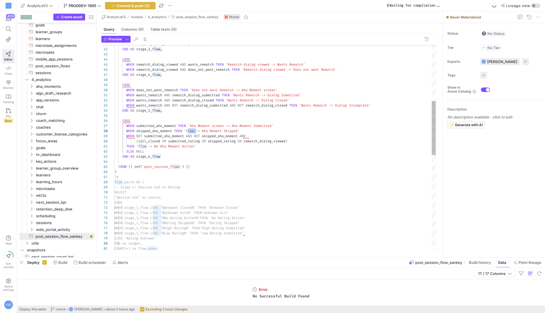
click at [201, 127] on div "'Session End' as source, SELECT -- Stage 1: Session End to Rating flow_pairs AS…" at bounding box center [274, 223] width 321 height 781
drag, startPoint x: 192, startPoint y: 126, endPoint x: 226, endPoint y: 125, distance: 34.3
click at [226, 125] on div "'Session End' as source, SELECT -- Stage 1: Session End to Rating flow_pairs AS…" at bounding box center [274, 223] width 321 height 781
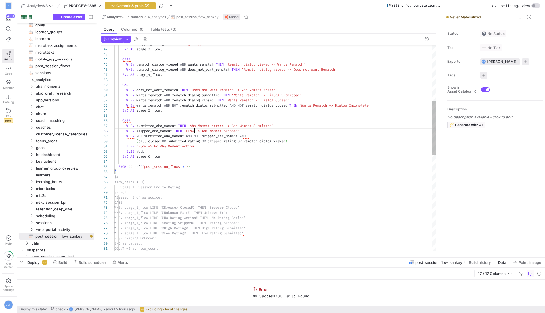
click at [193, 131] on div "'Session End' as source, SELECT -- Stage 1: Session End to Rating flow_pairs AS…" at bounding box center [274, 223] width 321 height 781
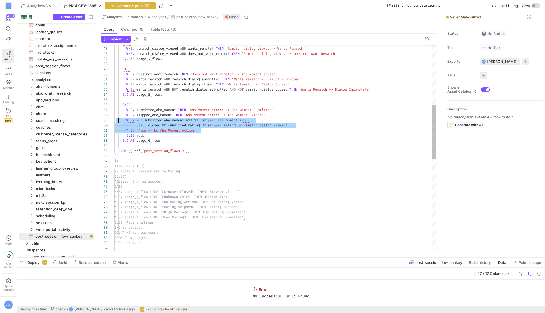
scroll to position [41, 4]
drag, startPoint x: 210, startPoint y: 132, endPoint x: 140, endPoint y: 123, distance: 69.8
click at [140, 123] on div "'Session End' as source, SELECT -- Stage 1: Session End to Rating flow_pairs AS…" at bounding box center [274, 207] width 321 height 781
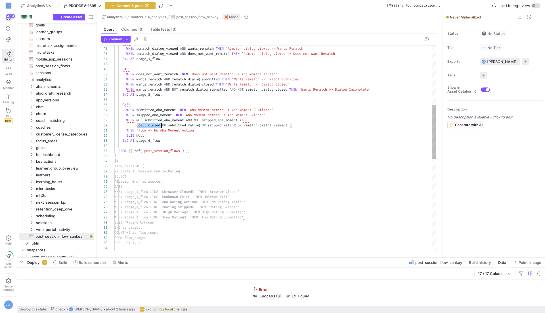
click at [140, 123] on div "'Session End' as source, SELECT -- Stage 1: Session End to Rating flow_pairs AS…" at bounding box center [274, 207] width 321 height 781
drag, startPoint x: 135, startPoint y: 123, endPoint x: 142, endPoint y: 123, distance: 7.1
click at [142, 123] on div "'Session End' as source, SELECT -- Stage 1: Session End to Rating flow_pairs AS…" at bounding box center [274, 207] width 321 height 781
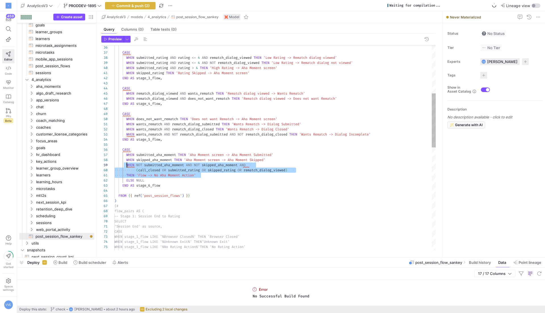
scroll to position [41, 10]
drag, startPoint x: 207, startPoint y: 175, endPoint x: 125, endPoint y: 166, distance: 82.5
click at [125, 166] on div "'Session End' as source, SELECT -- Stage 1: Session End to Rating flow_pairs AS…" at bounding box center [274, 252] width 321 height 781
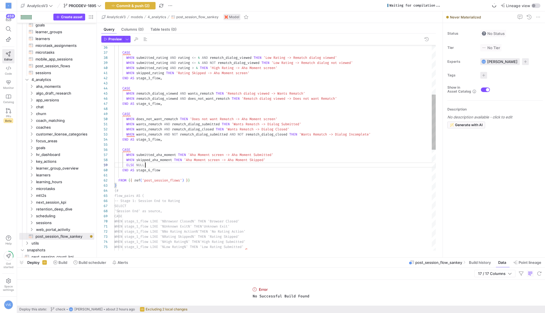
scroll to position [41, 0]
drag, startPoint x: 148, startPoint y: 164, endPoint x: 91, endPoint y: 164, distance: 57.6
click at [114, 164] on div "'Session End' as source, SELECT -- Stage 1: Session End to Rating flow_pairs AS…" at bounding box center [274, 245] width 321 height 766
click at [162, 165] on div "'Session End' as source, SELECT -- Stage 1: Session End to Rating flow_pairs AS…" at bounding box center [274, 242] width 321 height 761
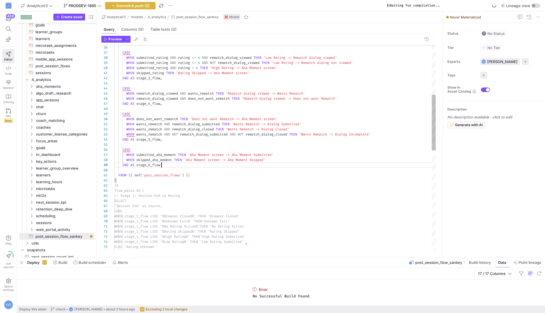
click at [162, 165] on div "'Session End' as source, SELECT -- Stage 1: Session End to Rating flow_pairs AS…" at bounding box center [274, 242] width 321 height 761
click at [190, 160] on div at bounding box center [272, 156] width 545 height 313
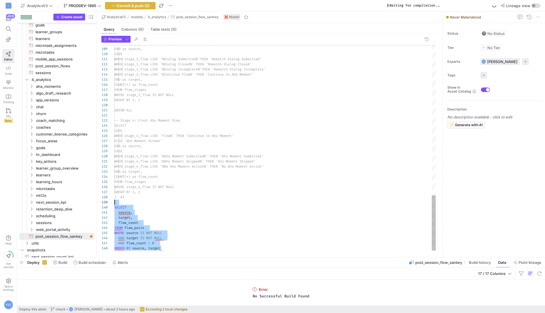
scroll to position [46, 0]
drag, startPoint x: 169, startPoint y: 249, endPoint x: 85, endPoint y: 206, distance: 93.9
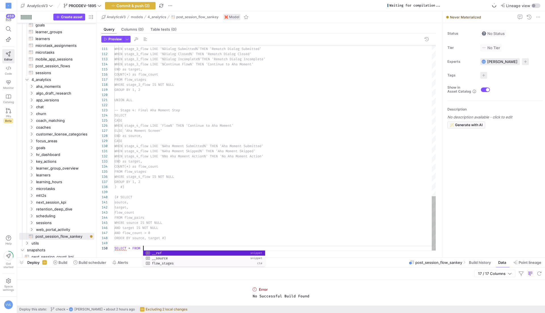
scroll to position [46, 51]
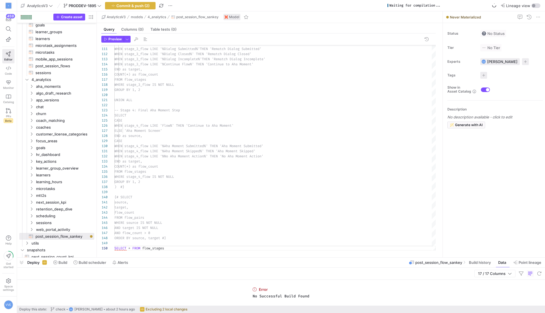
click at [116, 35] on div "Preview 110 111 112 113 114 115 116 117 118 119 120 121 122 123 124 125 126 127…" at bounding box center [268, 142] width 343 height 219
click at [121, 45] on div at bounding box center [268, 46] width 334 height 2
click at [117, 40] on span "Preview" at bounding box center [114, 39] width 13 height 4
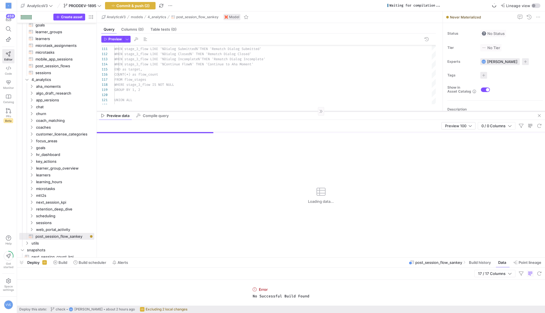
drag, startPoint x: 440, startPoint y: 158, endPoint x: 439, endPoint y: 111, distance: 46.6
click at [439, 111] on div at bounding box center [321, 111] width 448 height 0
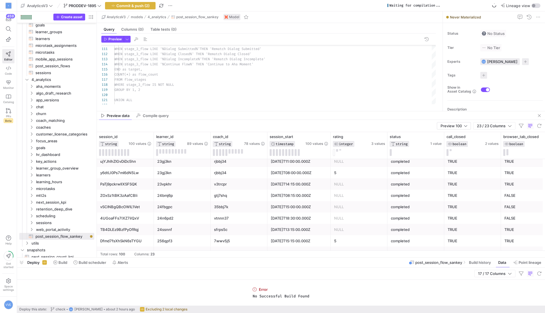
scroll to position [26, 0]
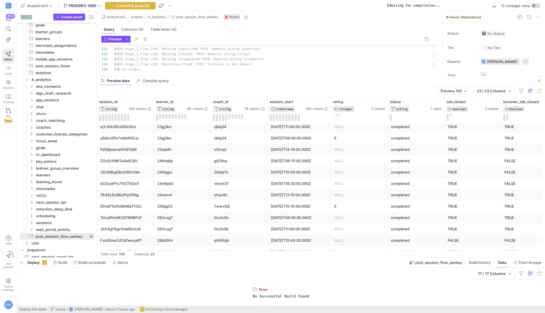
drag, startPoint x: 328, startPoint y: 110, endPoint x: 319, endPoint y: 53, distance: 58.3
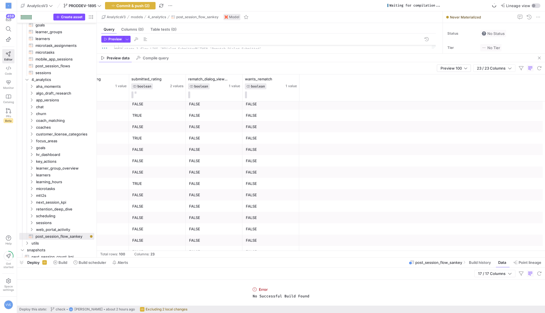
scroll to position [0, 489]
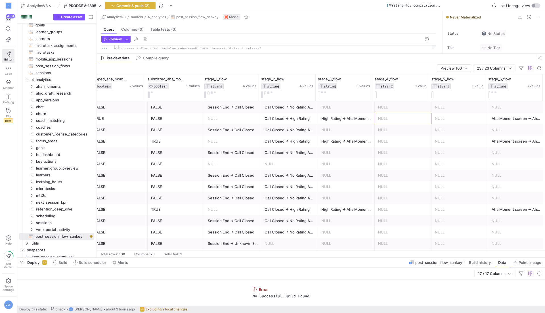
click at [382, 114] on div "NULL" at bounding box center [403, 118] width 50 height 11
click at [463, 68] on div "Preview 100" at bounding box center [453, 68] width 27 height 5
click at [462, 88] on span "Full Preview" at bounding box center [453, 86] width 29 height 5
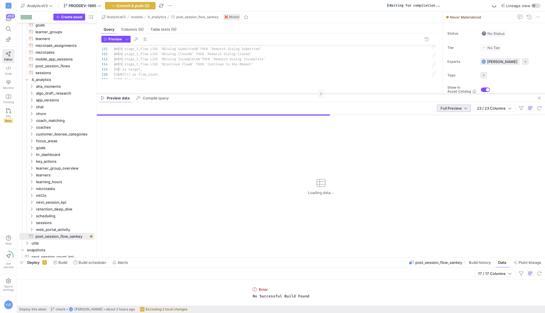
drag, startPoint x: 427, startPoint y: 53, endPoint x: 420, endPoint y: 93, distance: 40.3
click at [420, 93] on div at bounding box center [321, 93] width 448 height 0
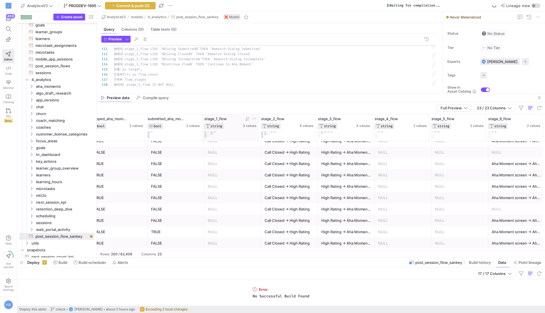
click at [215, 132] on div at bounding box center [230, 134] width 52 height 7
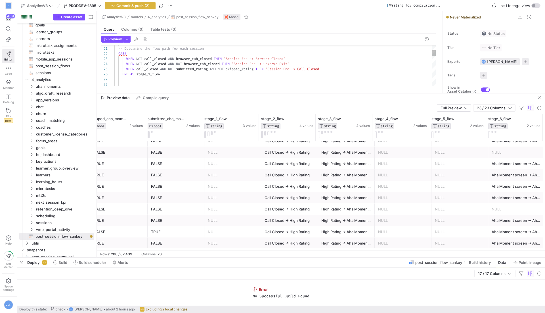
type textarea "-- Determine the flow path for each session CASE WHEN NOT call_closed AND brows…"
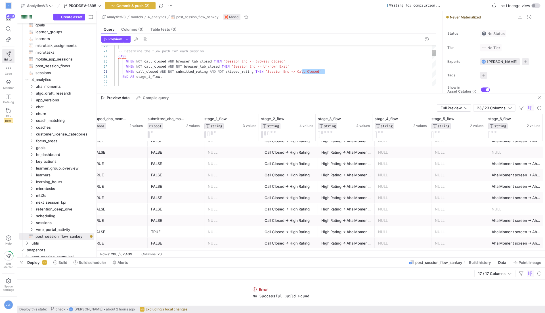
drag, startPoint x: 303, startPoint y: 72, endPoint x: 324, endPoint y: 70, distance: 20.7
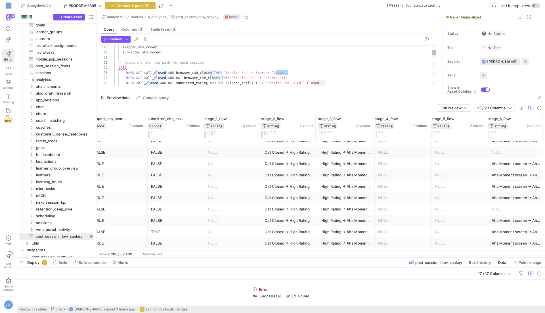
scroll to position [20, 210]
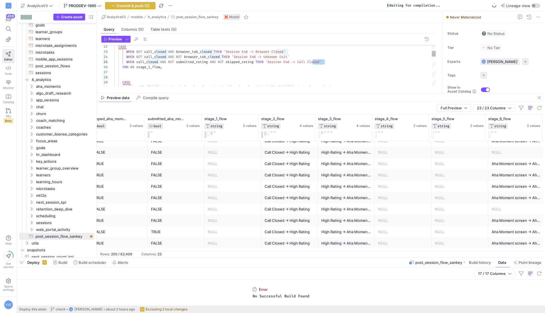
click at [303, 61] on div "CASE WHEN call_closed AND NOT submitted_rating AND NOT skipped_rating THEN 'Cal…" at bounding box center [274, 317] width 321 height 771
click at [325, 61] on div "CASE WHEN call_closed AND NOT submitted_rating AND NOT skipped_rating THEN 'Cal…" at bounding box center [274, 317] width 321 height 771
click at [337, 67] on div "CASE WHEN call_closed AND NOT submitted_rating AND NOT skipped_rating THEN 'Cal…" at bounding box center [274, 317] width 321 height 771
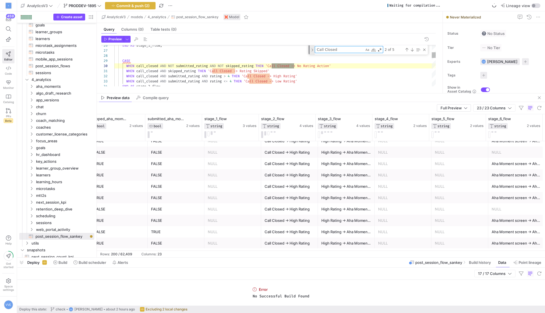
type textarea "Call Closed"
click at [312, 49] on div "Toggle Replace" at bounding box center [312, 49] width 5 height 9
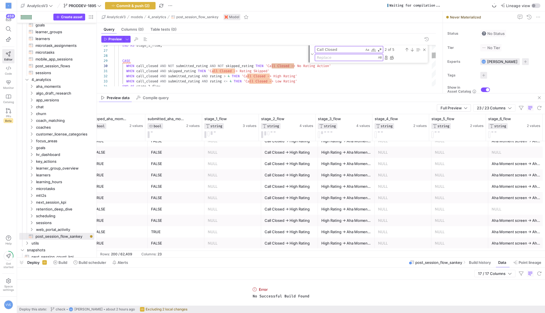
click at [337, 58] on textarea "Replace" at bounding box center [346, 57] width 62 height 7
type textarea "Close Call Button"
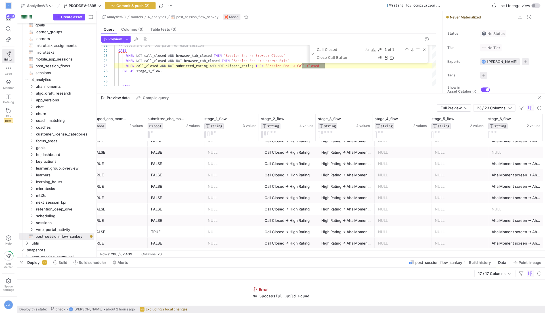
type textarea "-- Determine the flow path for each session CASE WHEN NOT call_closed AND brows…"
type textarea "Close Call Button"
click at [424, 47] on div "Close (Escape)" at bounding box center [424, 49] width 5 height 5
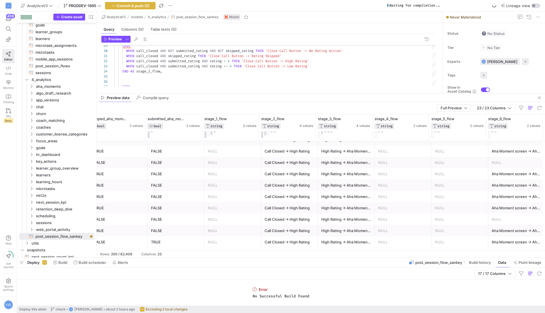
scroll to position [1028, 0]
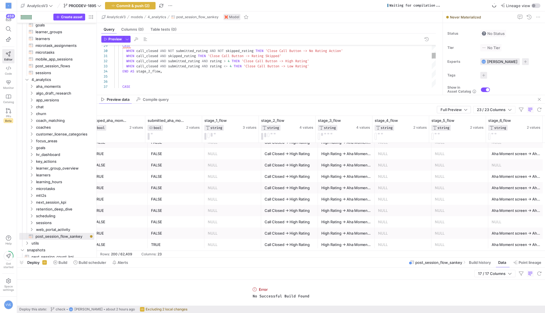
click at [303, 95] on as-split "AnalyticsV3 models 4_analytics post_session_flow_sankey Model Query Columns (0)…" at bounding box center [321, 134] width 448 height 246
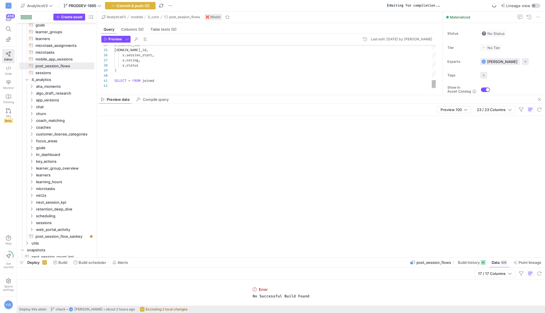
scroll to position [20, 190]
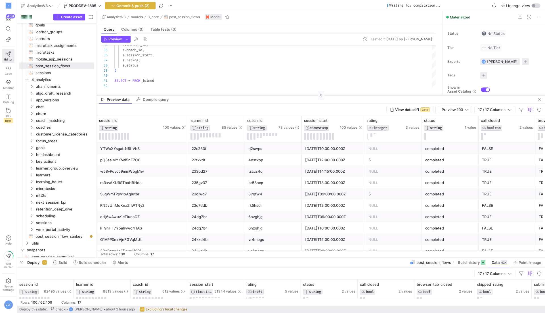
click at [238, 95] on div at bounding box center [321, 95] width 448 height 0
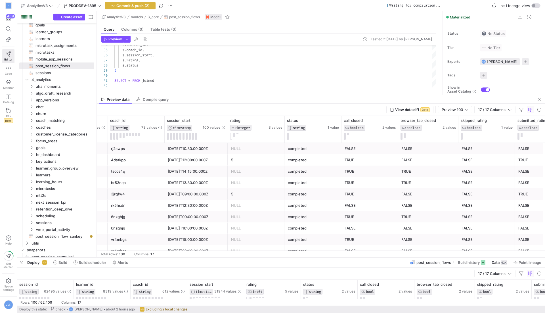
scroll to position [0, 136]
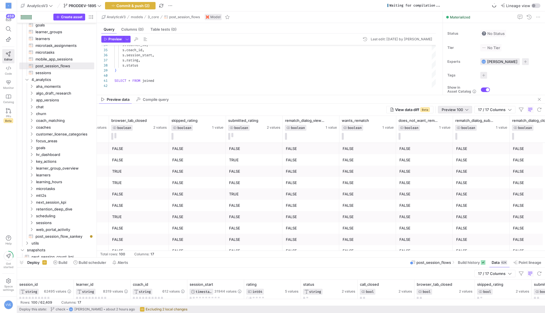
click at [465, 108] on div at bounding box center [466, 109] width 3 height 5
click at [455, 129] on span "Full Preview" at bounding box center [455, 127] width 29 height 5
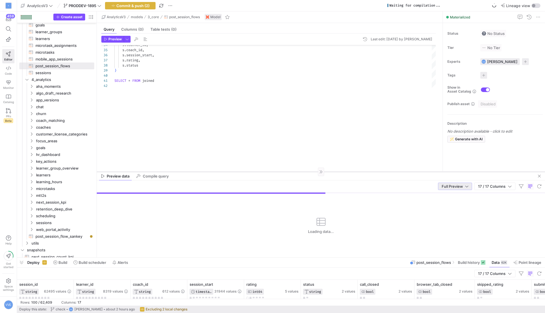
drag, startPoint x: 343, startPoint y: 95, endPoint x: 323, endPoint y: 171, distance: 78.3
click at [323, 171] on div at bounding box center [321, 171] width 448 height 0
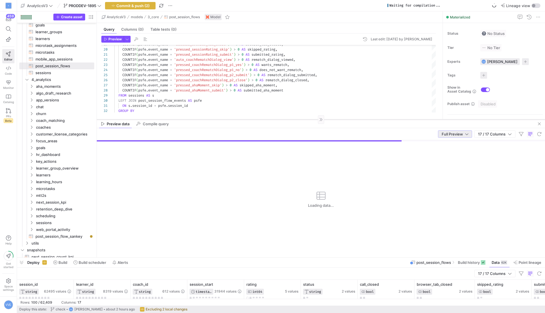
drag, startPoint x: 335, startPoint y: 171, endPoint x: 349, endPoint y: 119, distance: 53.5
click at [349, 119] on div at bounding box center [321, 119] width 448 height 0
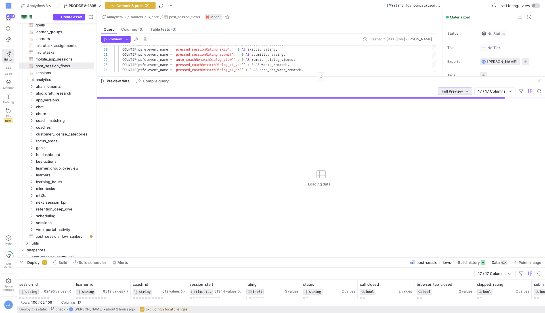
drag, startPoint x: 331, startPoint y: 119, endPoint x: 355, endPoint y: 76, distance: 49.2
click at [355, 76] on div at bounding box center [321, 76] width 448 height 0
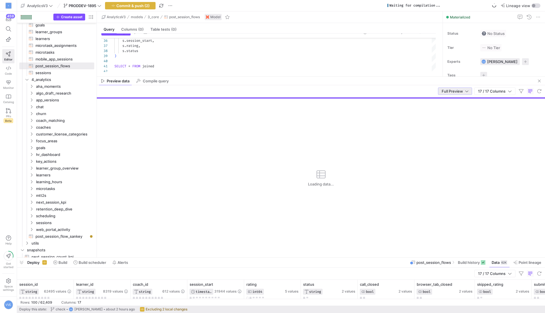
scroll to position [0, 0]
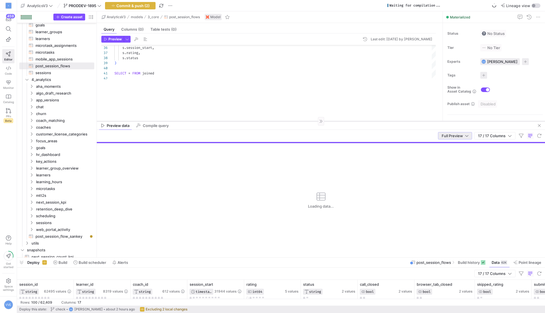
drag, startPoint x: 361, startPoint y: 76, endPoint x: 341, endPoint y: 136, distance: 62.6
click at [341, 121] on div at bounding box center [321, 121] width 448 height 0
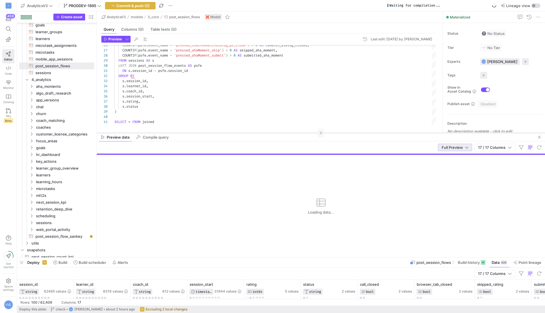
drag, startPoint x: 342, startPoint y: 136, endPoint x: 342, endPoint y: 133, distance: 3.4
click at [342, 133] on div at bounding box center [321, 133] width 448 height 0
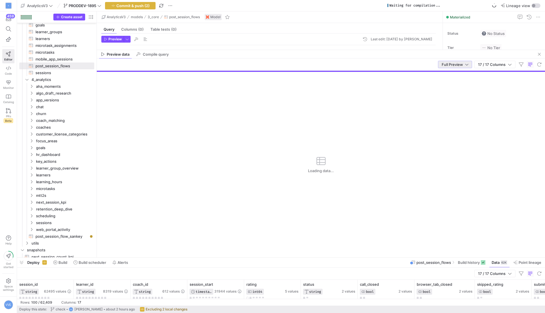
drag, startPoint x: 241, startPoint y: 133, endPoint x: 270, endPoint y: 50, distance: 87.1
click at [270, 50] on div at bounding box center [321, 50] width 448 height 0
click at [492, 267] on span at bounding box center [499, 262] width 20 height 9
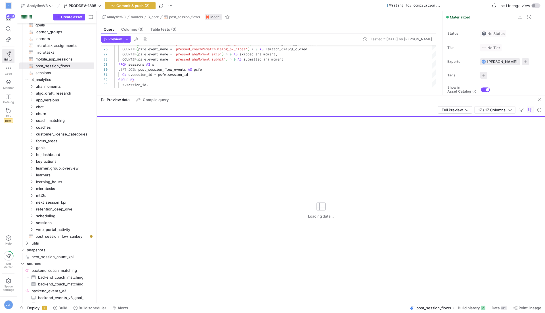
drag, startPoint x: 325, startPoint y: 96, endPoint x: 318, endPoint y: 181, distance: 85.8
click at [318, 182] on mat-tab-group "Preview data Compile query Full Preview 17 / 17 Columns Loading data..." at bounding box center [321, 198] width 448 height 207
click at [367, 93] on mat-tab-group "Query Columns (0) Table tests (0) Preview Last edit: [DATE] by [PERSON_NAME] 25…" at bounding box center [268, 59] width 343 height 72
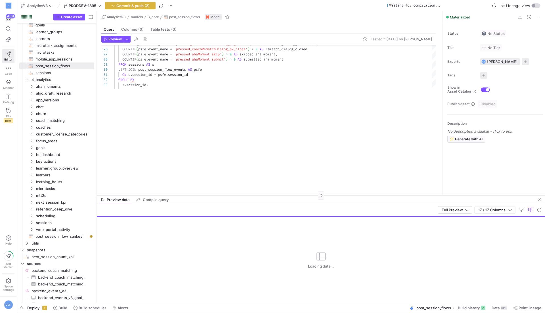
drag, startPoint x: 367, startPoint y: 95, endPoint x: 322, endPoint y: 194, distance: 108.7
click at [322, 195] on div at bounding box center [321, 195] width 448 height 0
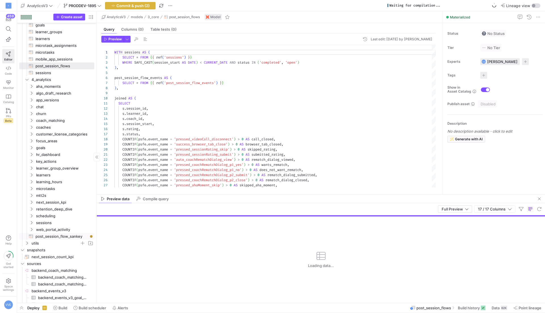
click at [60, 241] on span "utils" at bounding box center [55, 243] width 48 height 7
click at [61, 235] on span "post_session_flow_sankey​​​​​​​​​​" at bounding box center [61, 236] width 52 height 7
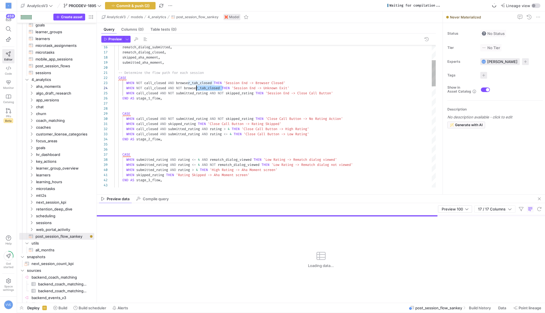
scroll to position [15, 55]
drag, startPoint x: 222, startPoint y: 87, endPoint x: 170, endPoint y: 87, distance: 52.2
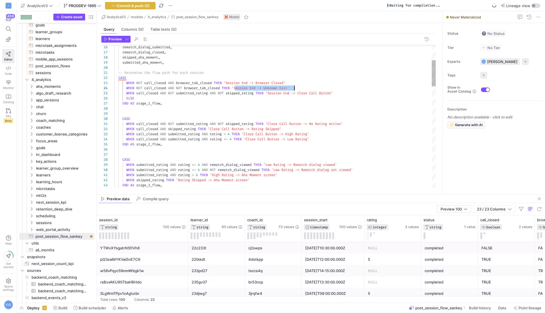
scroll to position [15, 179]
drag, startPoint x: 235, startPoint y: 87, endPoint x: 293, endPoint y: 87, distance: 57.9
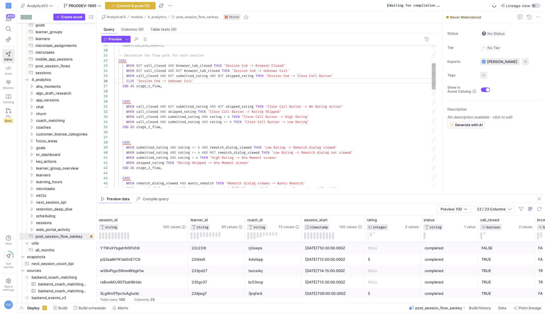
type textarea "-- Determine the flow path for each session CASE WHEN NOT call_closed AND brows…"
click at [110, 43] on header "Preview" at bounding box center [268, 40] width 334 height 9
click at [114, 42] on span "button" at bounding box center [113, 39] width 22 height 6
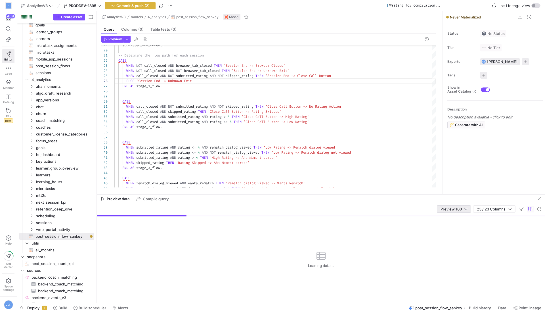
click at [462, 211] on div "Preview 100" at bounding box center [453, 209] width 27 height 5
click at [455, 222] on mat-option "Preview 100" at bounding box center [453, 217] width 33 height 9
click at [457, 206] on div "Preview 100" at bounding box center [453, 208] width 27 height 7
click at [451, 230] on mat-option "Full Preview" at bounding box center [453, 226] width 33 height 9
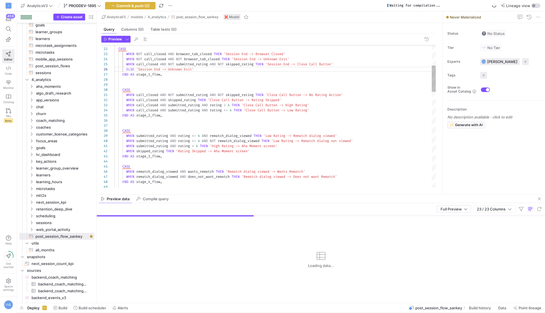
drag, startPoint x: 298, startPoint y: 195, endPoint x: 317, endPoint y: 143, distance: 55.2
click at [317, 143] on as-split "AnalyticsV3 models 4_analytics post_session_flow_sankey Model Query Columns (0)…" at bounding box center [321, 156] width 448 height 291
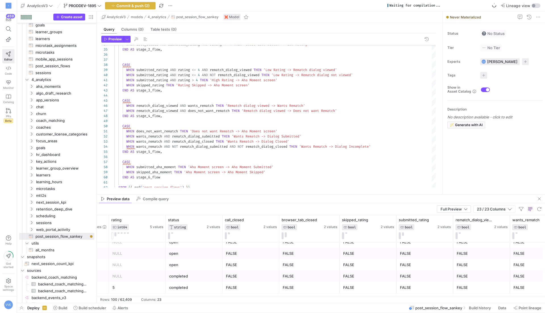
scroll to position [0, 219]
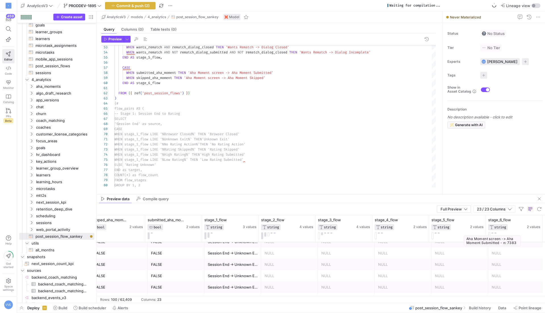
click at [506, 235] on div "Aha Moment screen -> Aha Moment Submitted - n: 7383" at bounding box center [492, 240] width 57 height 11
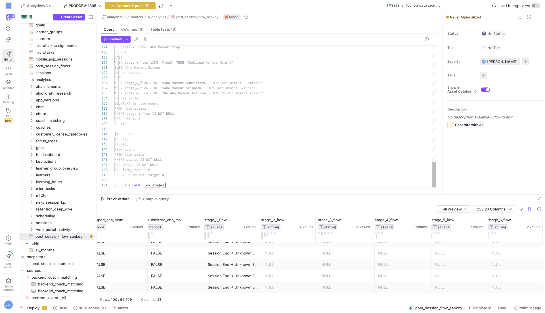
scroll to position [0, 863]
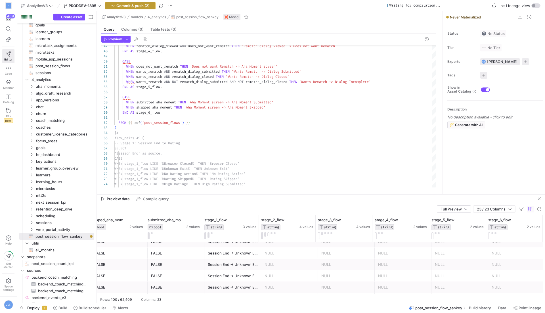
click at [141, 4] on span "Commit & push (2)" at bounding box center [132, 5] width 33 height 5
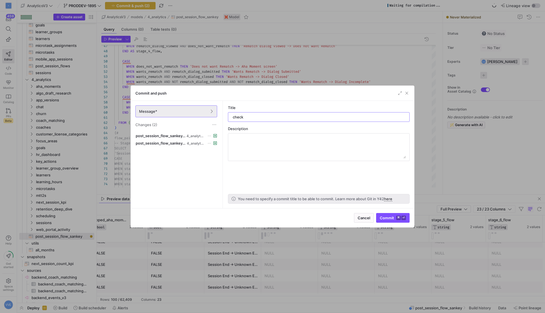
type input "check"
click at [392, 212] on div "Cancel Commit ⌘ ⏎" at bounding box center [272, 217] width 283 height 19
click at [408, 89] on div "Commit and push" at bounding box center [272, 93] width 283 height 15
click at [407, 94] on span "button" at bounding box center [407, 93] width 6 height 6
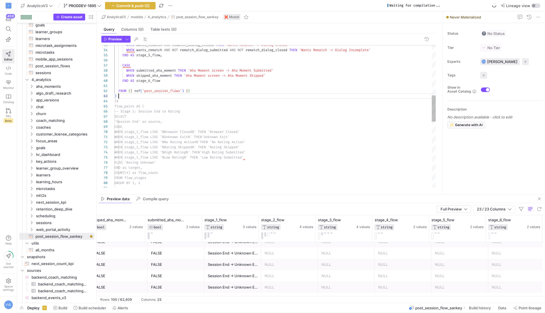
click at [134, 98] on div "WHEN stage_1_flow LIKE '%Low Rating%' THEN ' Low Rating Submitted' WHEN stage_1…" at bounding box center [274, 160] width 321 height 776
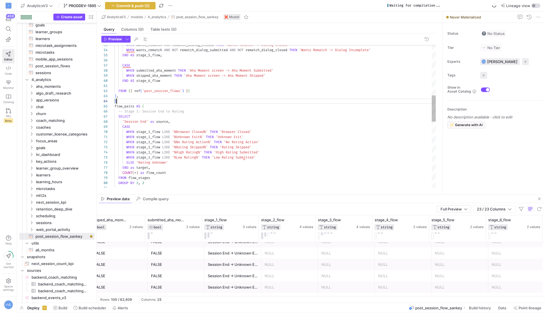
scroll to position [15, 0]
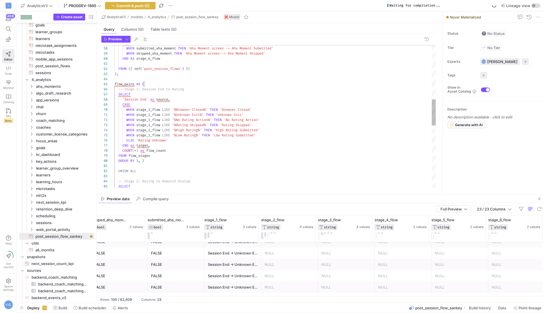
click at [194, 110] on div "FROM flow_stages END as target , COUNT ( * ) as flow_count WHEN stage_1_flow LI…" at bounding box center [274, 138] width 321 height 776
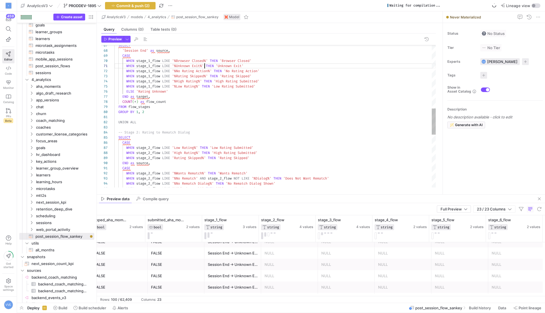
click at [203, 65] on div "CASE WHEN stage_2_flow LIKE 'Low Rating%' THEN 'Low Rating Submitted' WHEN stag…" at bounding box center [274, 89] width 321 height 776
click at [205, 58] on div "CASE WHEN stage_2_flow LIKE 'Low Rating%' THEN 'Low Rating Submitted' WHEN stag…" at bounding box center [274, 89] width 321 height 776
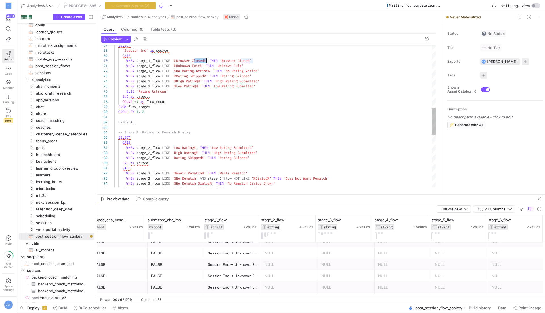
scroll to position [46, 92]
type textarea "FROM {{ ref('post_session_flows') }} ), flow_pairs AS ( -- Stage 1: Session End…"
